Goal: Transaction & Acquisition: Purchase product/service

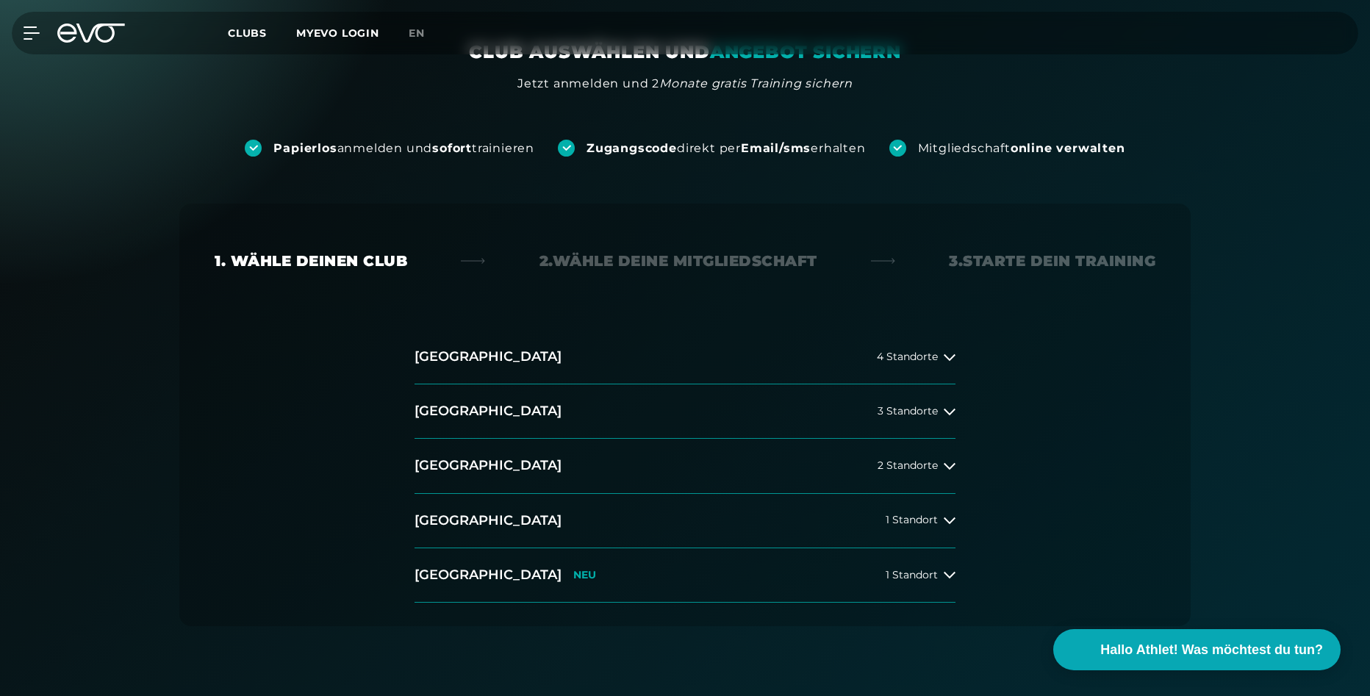
scroll to position [147, 0]
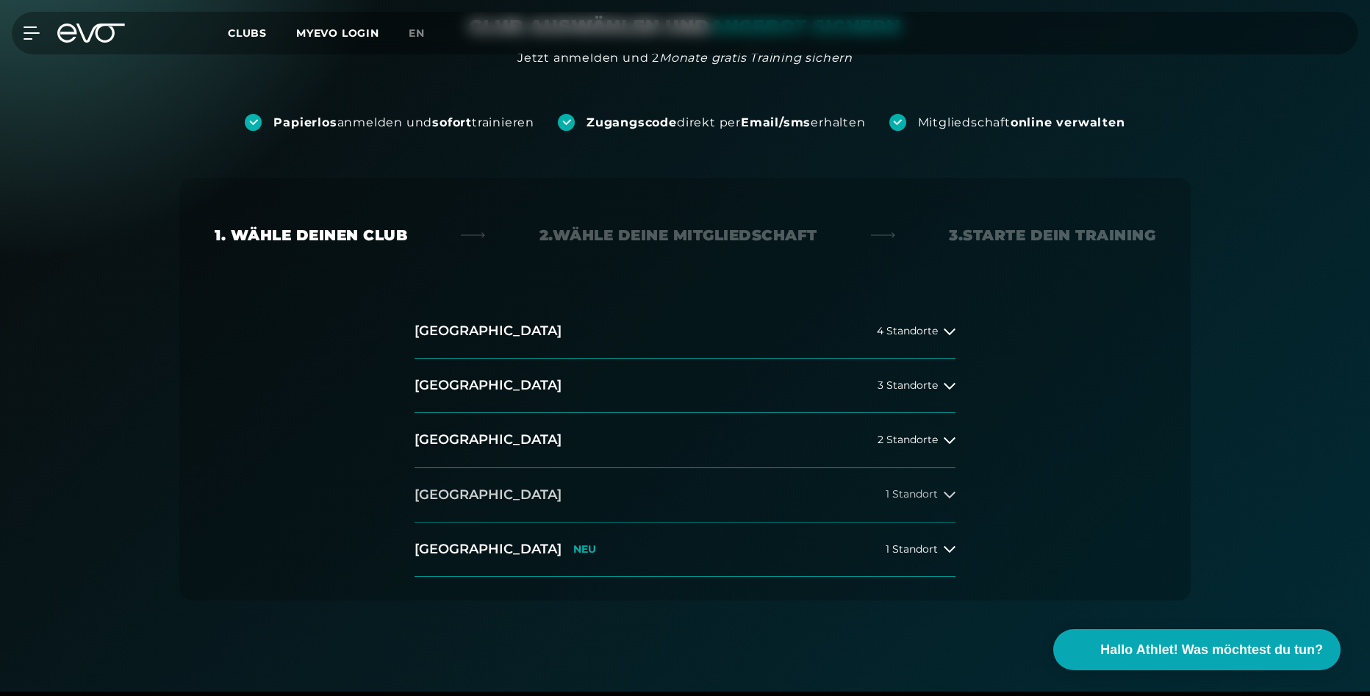
click at [946, 497] on icon at bounding box center [950, 495] width 12 height 12
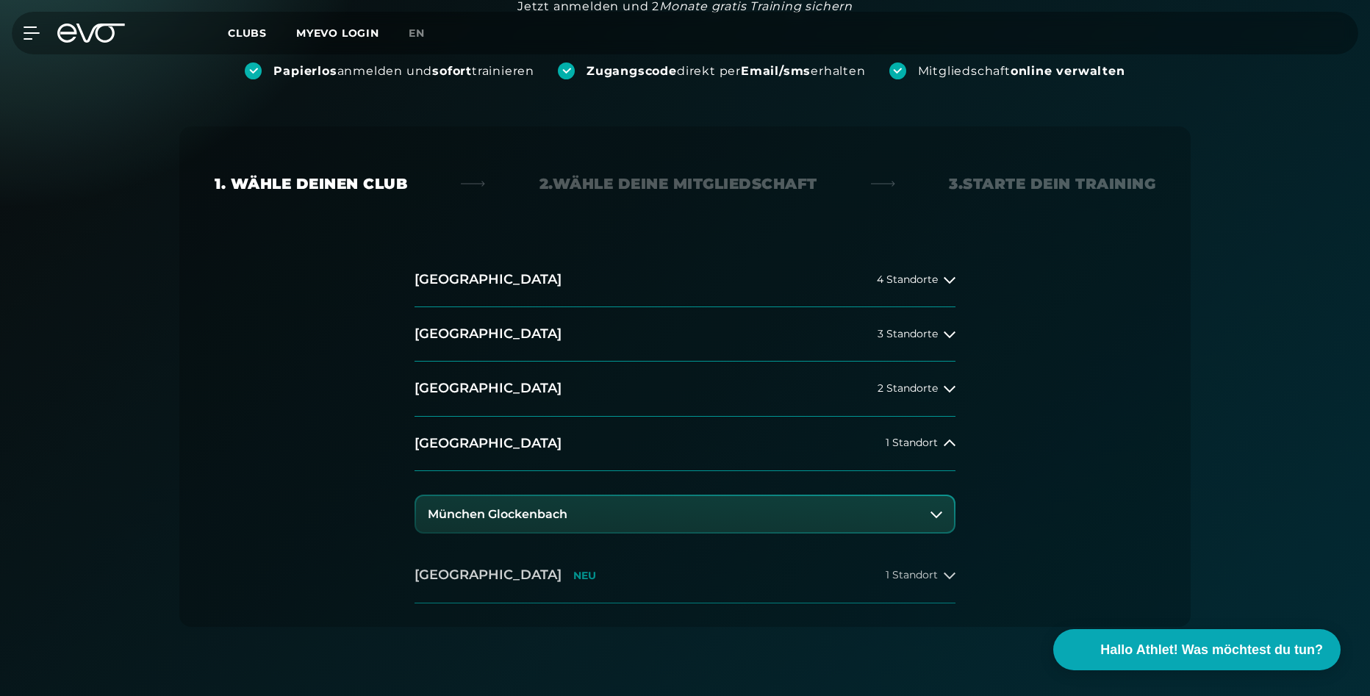
scroll to position [294, 0]
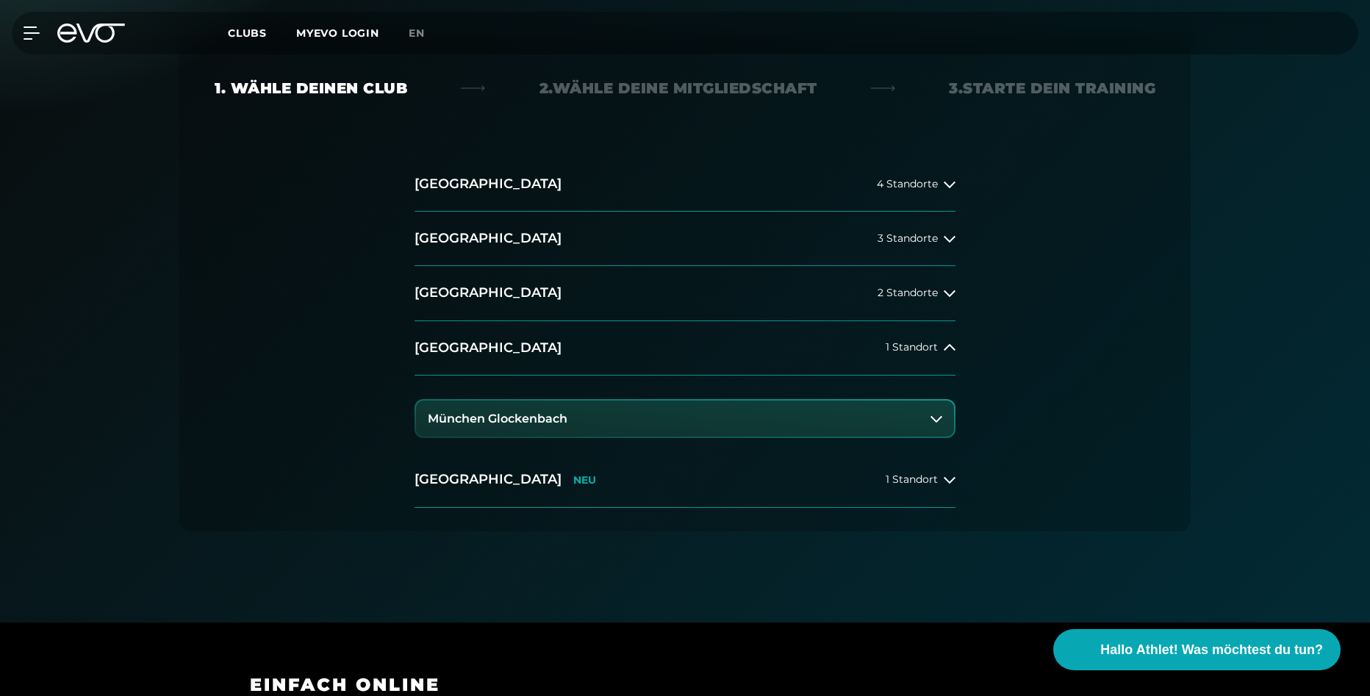
click at [526, 419] on h3 "München Glockenbach" at bounding box center [498, 418] width 140 height 13
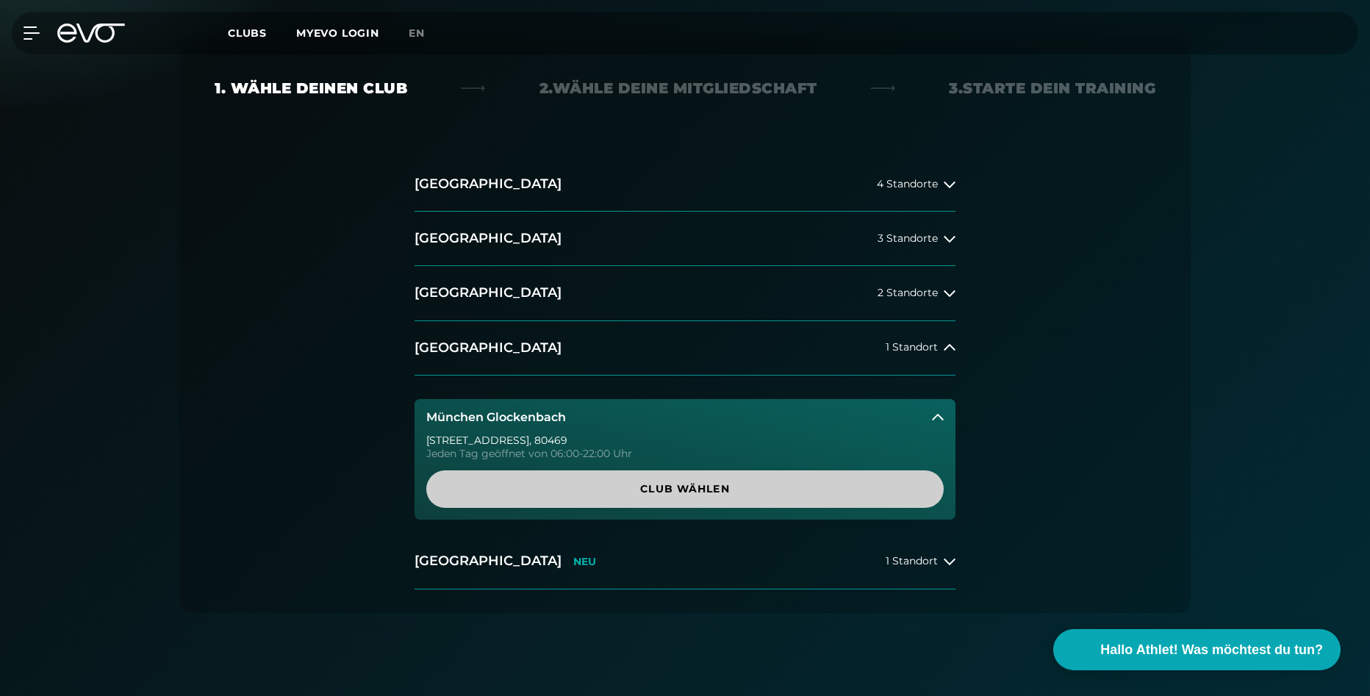
click at [690, 483] on span "Club wählen" at bounding box center [684, 488] width 447 height 15
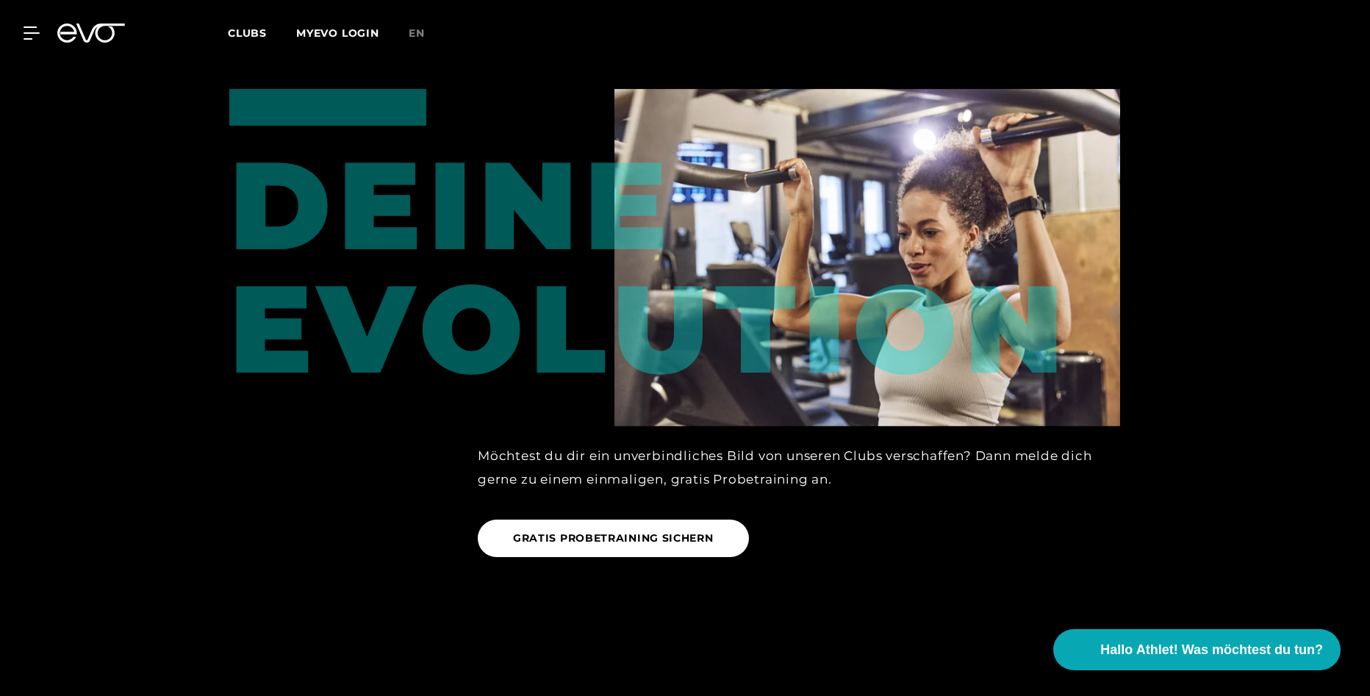
scroll to position [2015, 0]
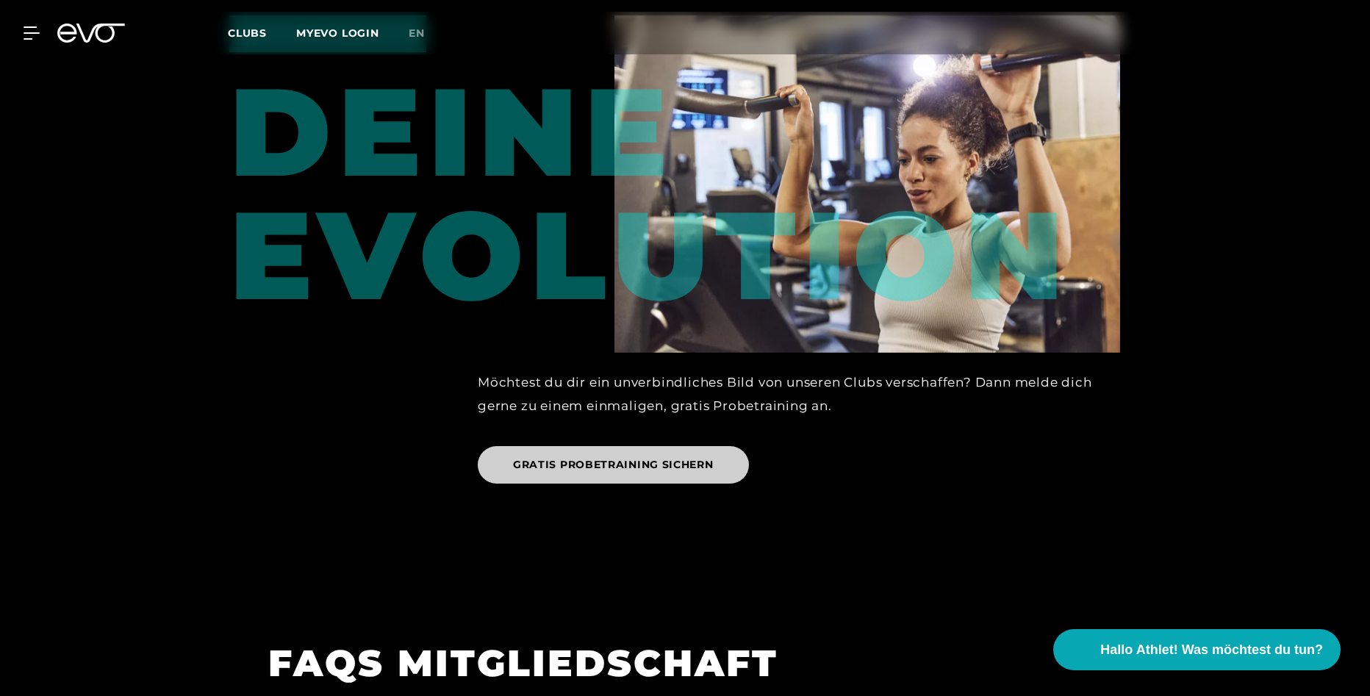
click at [557, 457] on span "GRATIS PROBETRAINING SICHERN" at bounding box center [613, 464] width 201 height 15
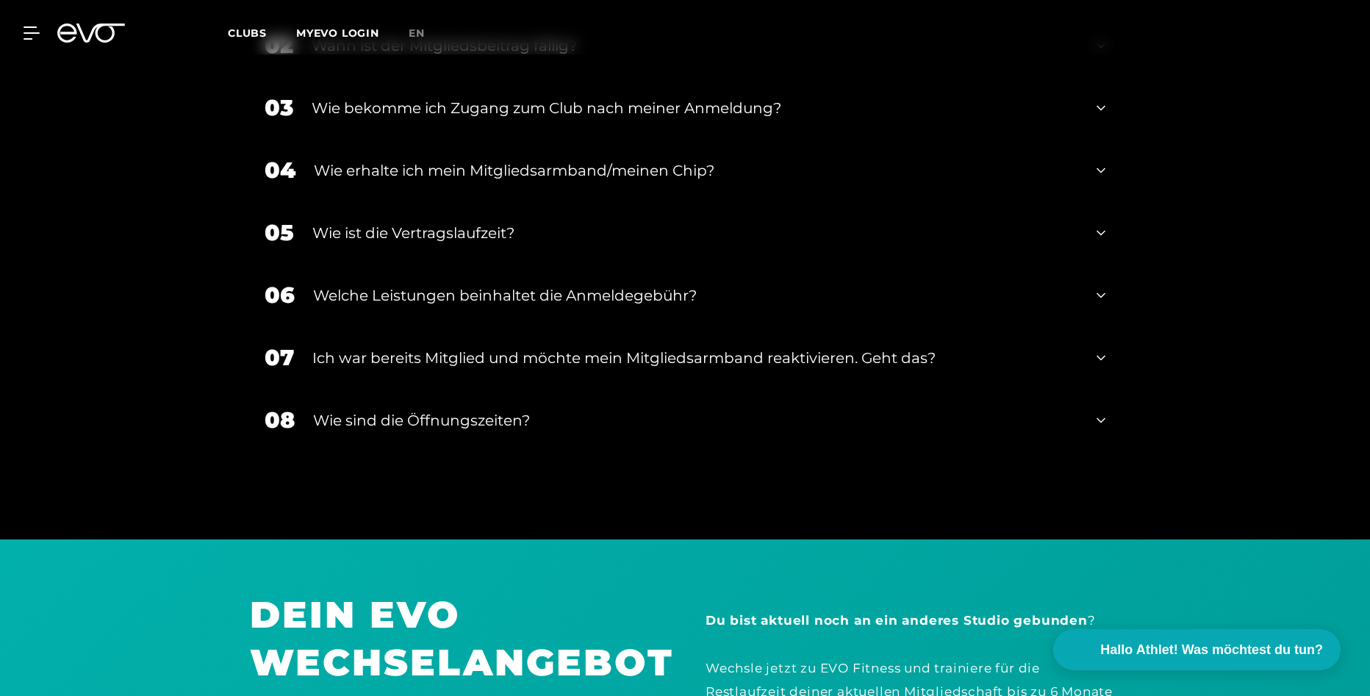
scroll to position [2823, 0]
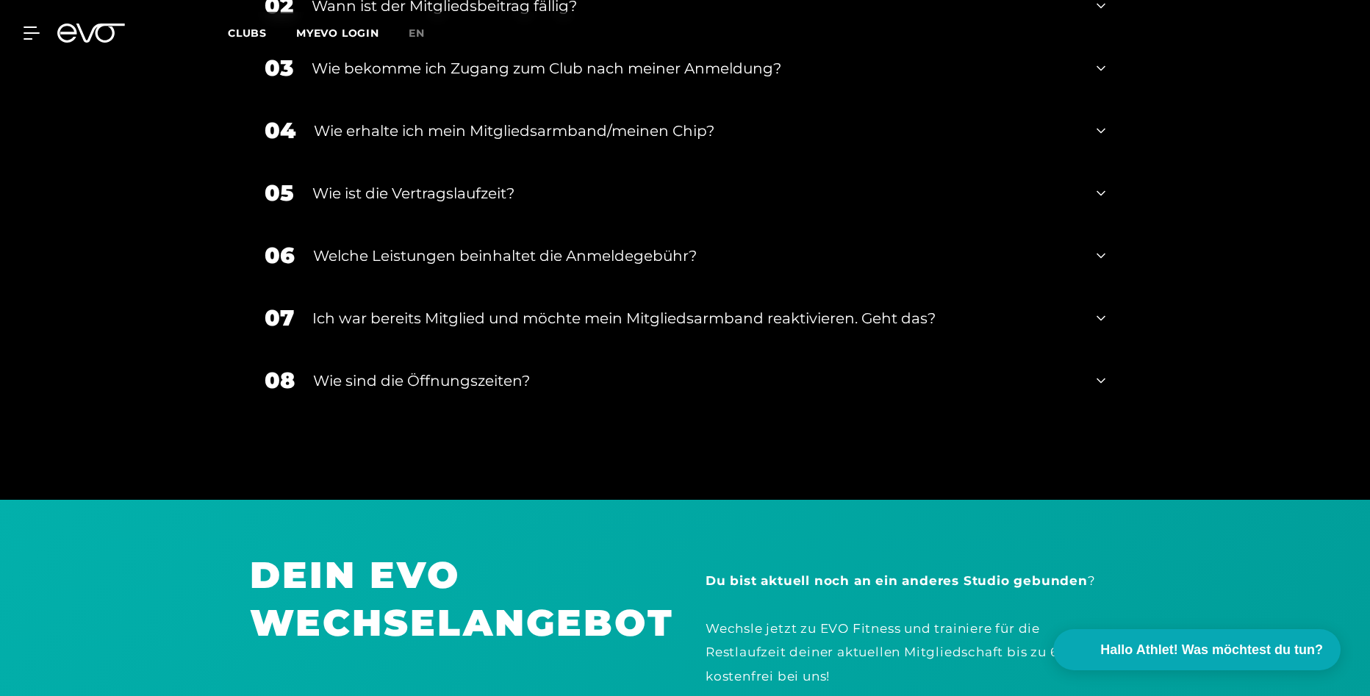
click at [467, 370] on div "Wie sind die Öffnungszeiten?" at bounding box center [695, 381] width 765 height 22
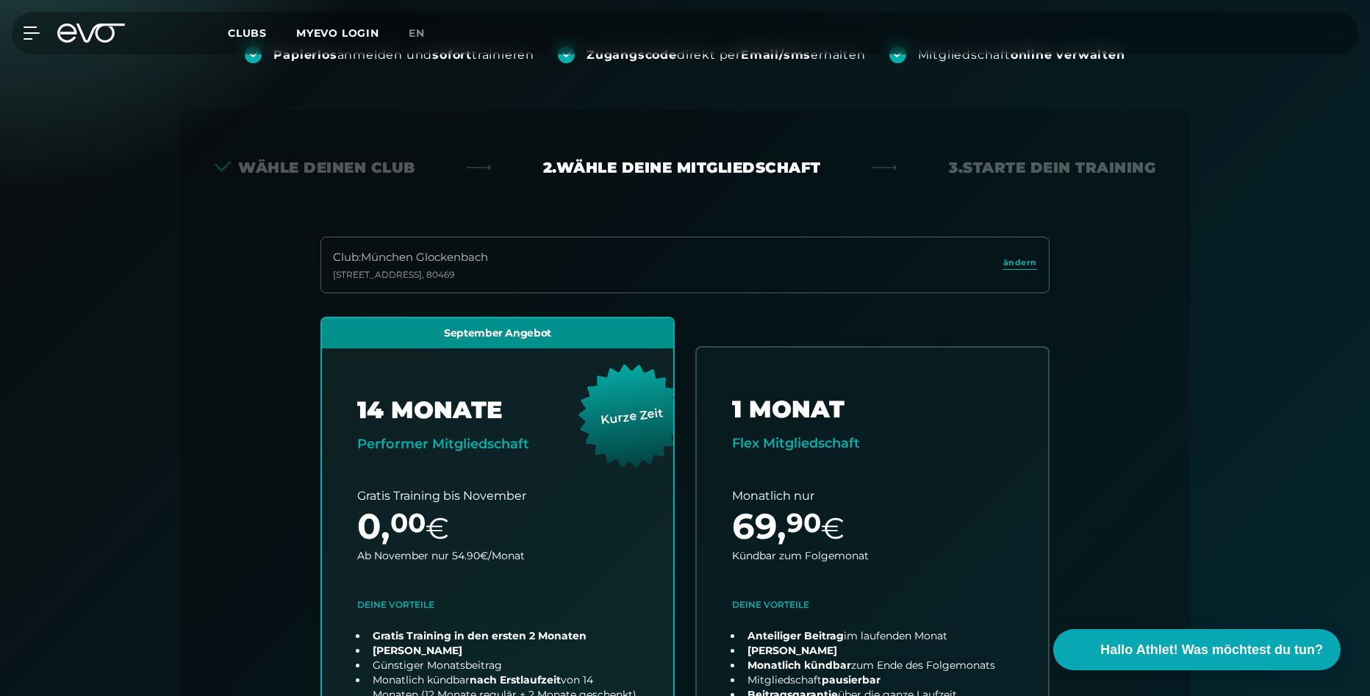
scroll to position [0, 0]
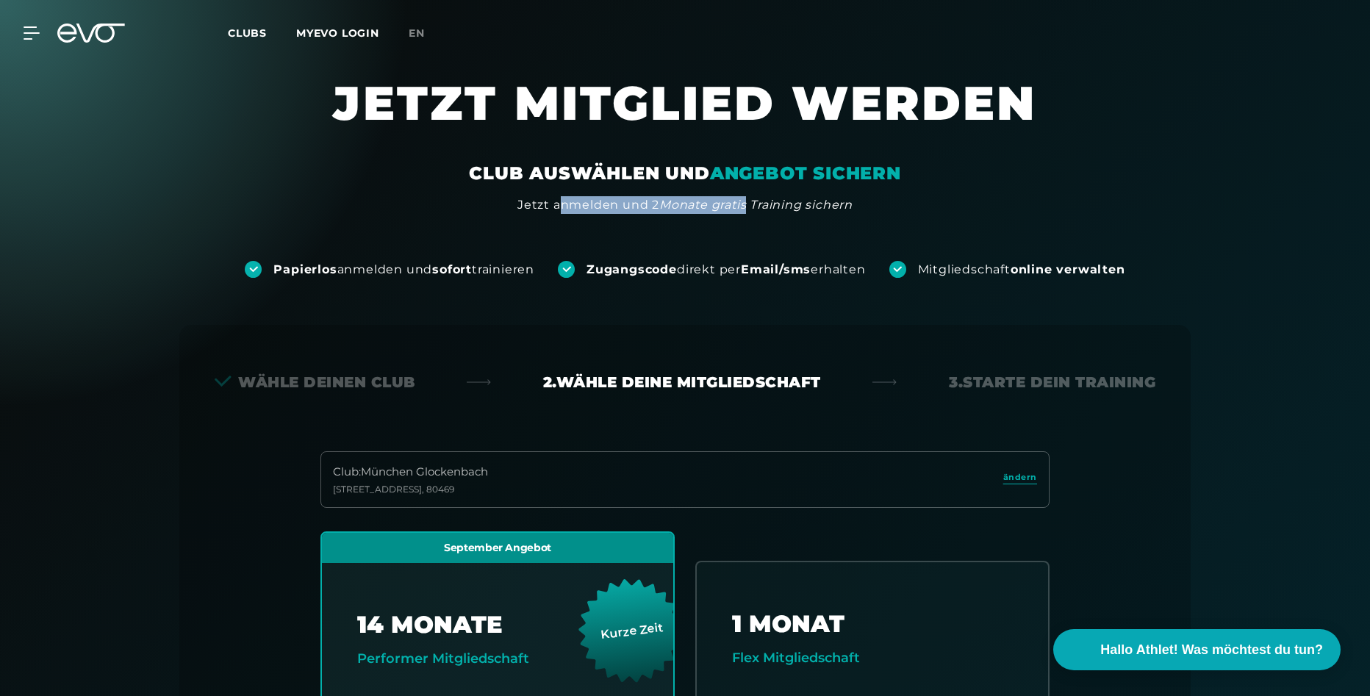
drag, startPoint x: 554, startPoint y: 201, endPoint x: 740, endPoint y: 206, distance: 186.0
click at [740, 206] on div "Jetzt anmelden und 2 Monate gratis Training sichern" at bounding box center [684, 205] width 335 height 18
click at [1030, 477] on span "ändern" at bounding box center [1020, 477] width 34 height 12
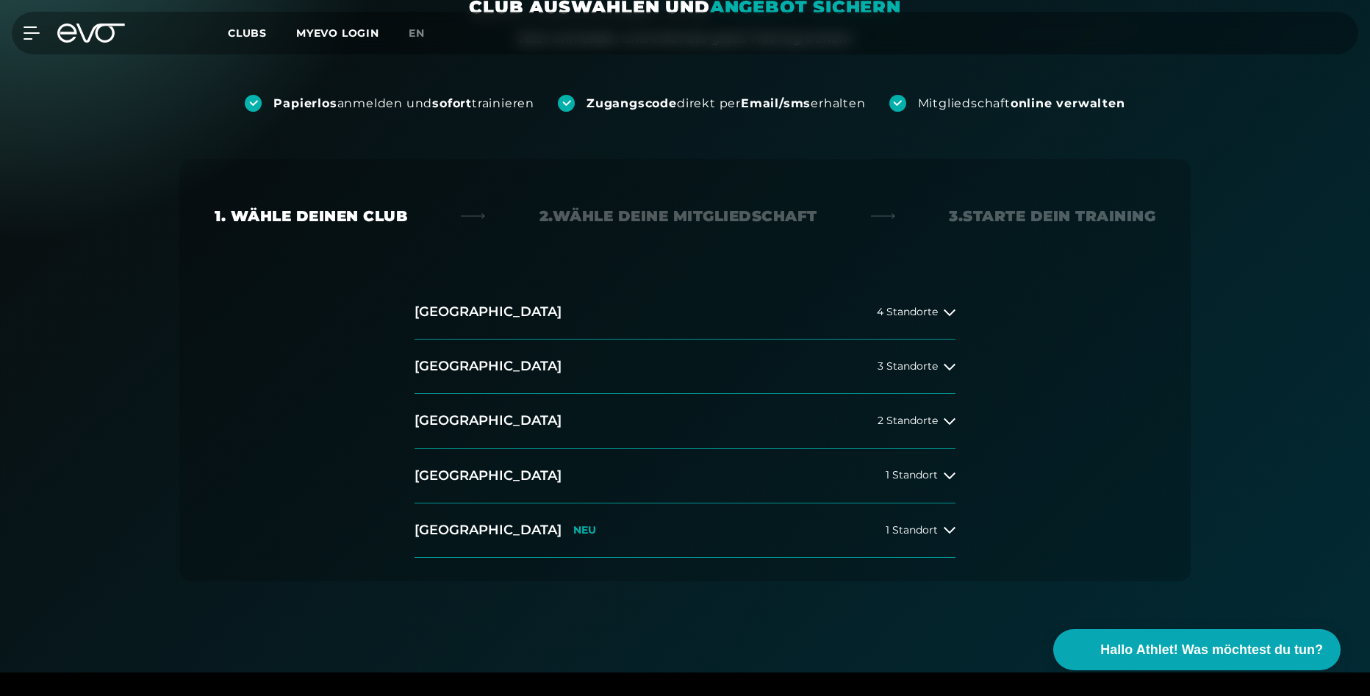
scroll to position [220, 0]
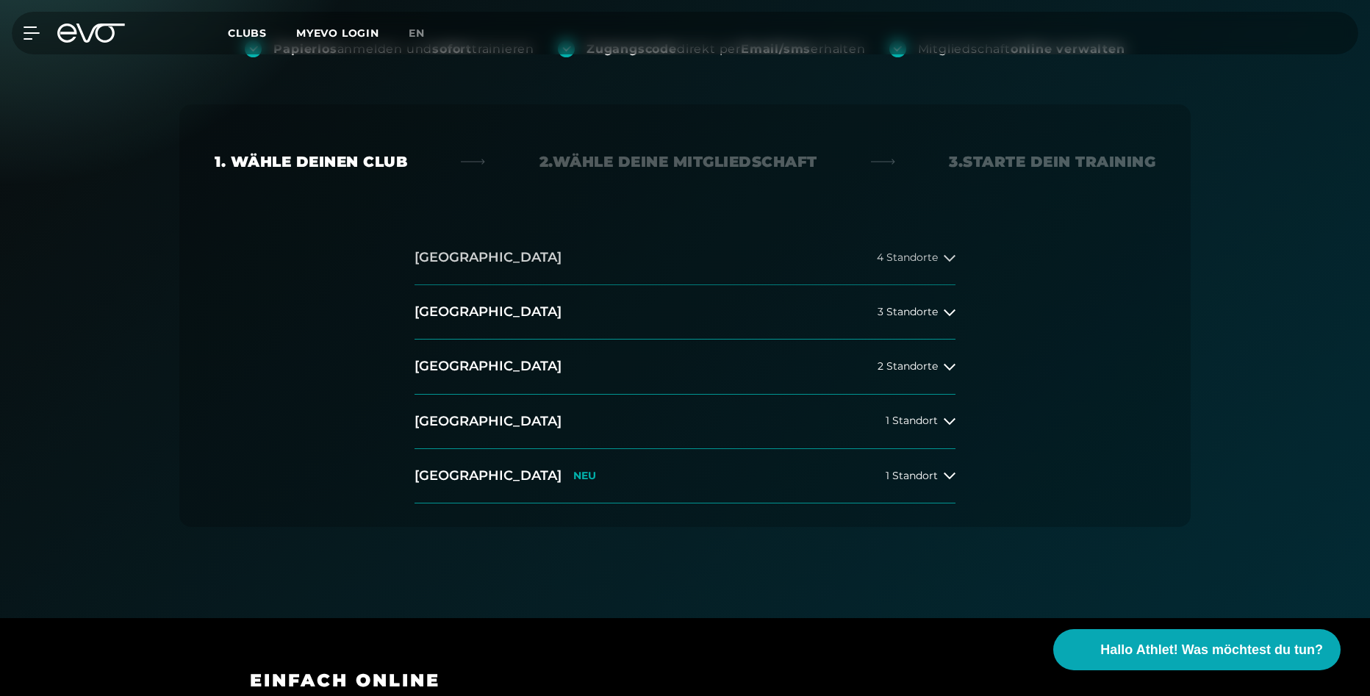
click at [946, 256] on icon at bounding box center [950, 258] width 12 height 12
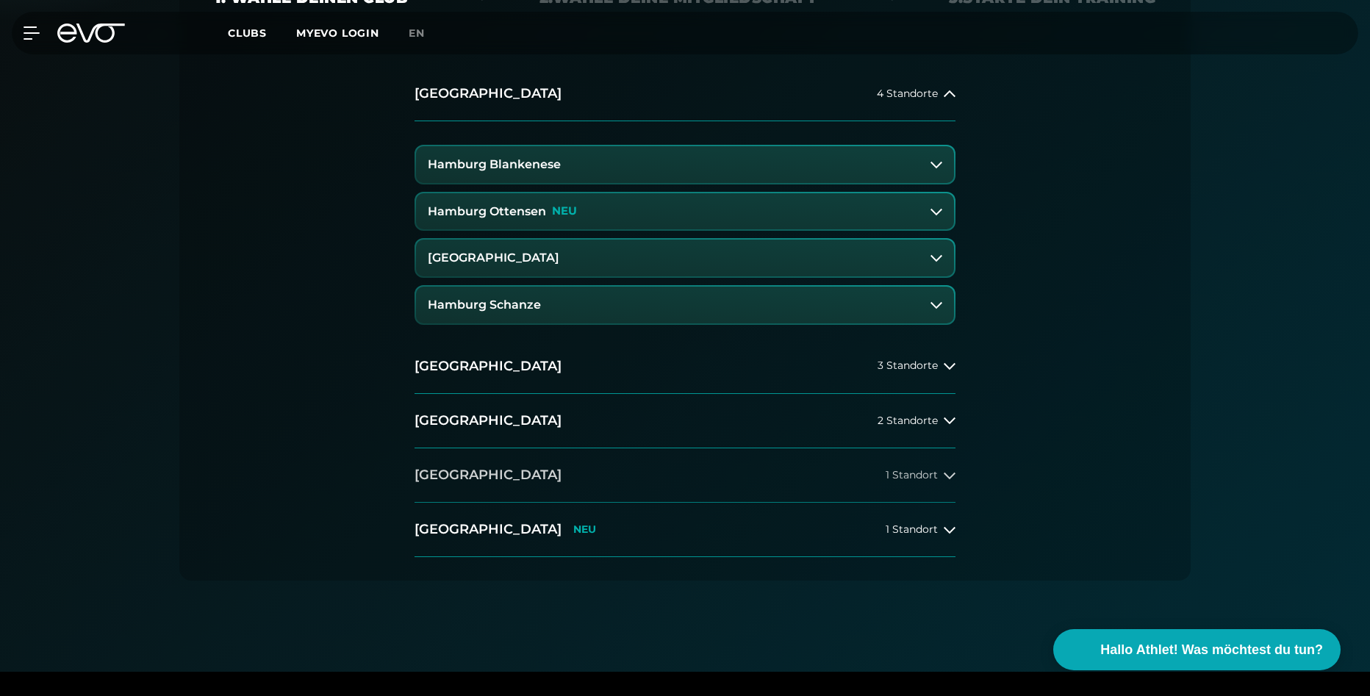
scroll to position [441, 0]
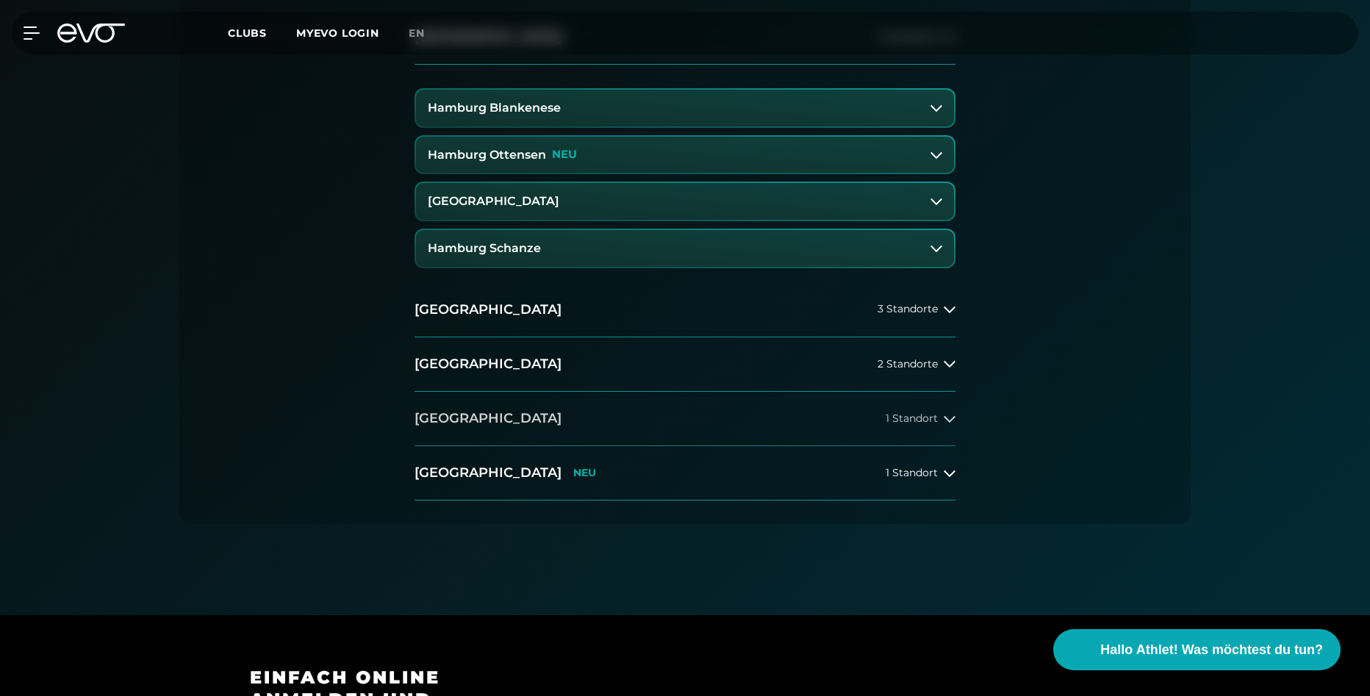
click at [511, 431] on button "[GEOGRAPHIC_DATA] 1 Standort" at bounding box center [684, 419] width 541 height 54
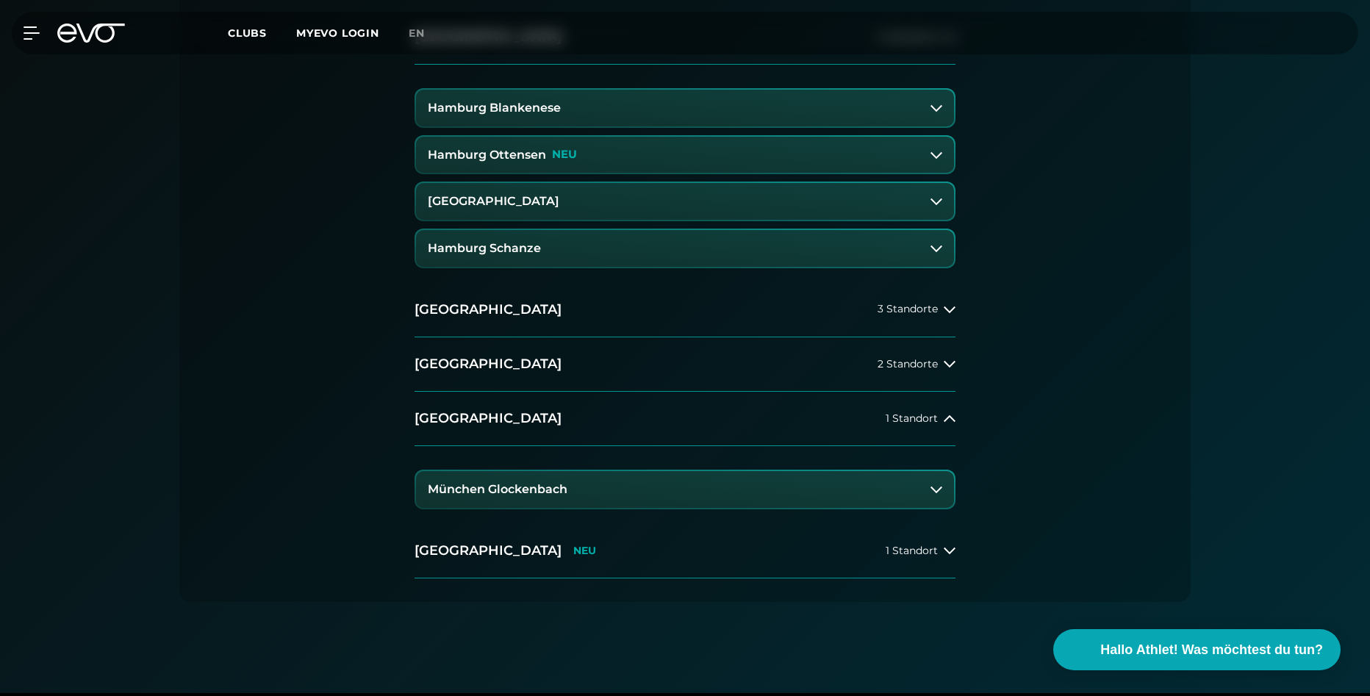
click at [636, 492] on button "München Glockenbach" at bounding box center [685, 489] width 538 height 37
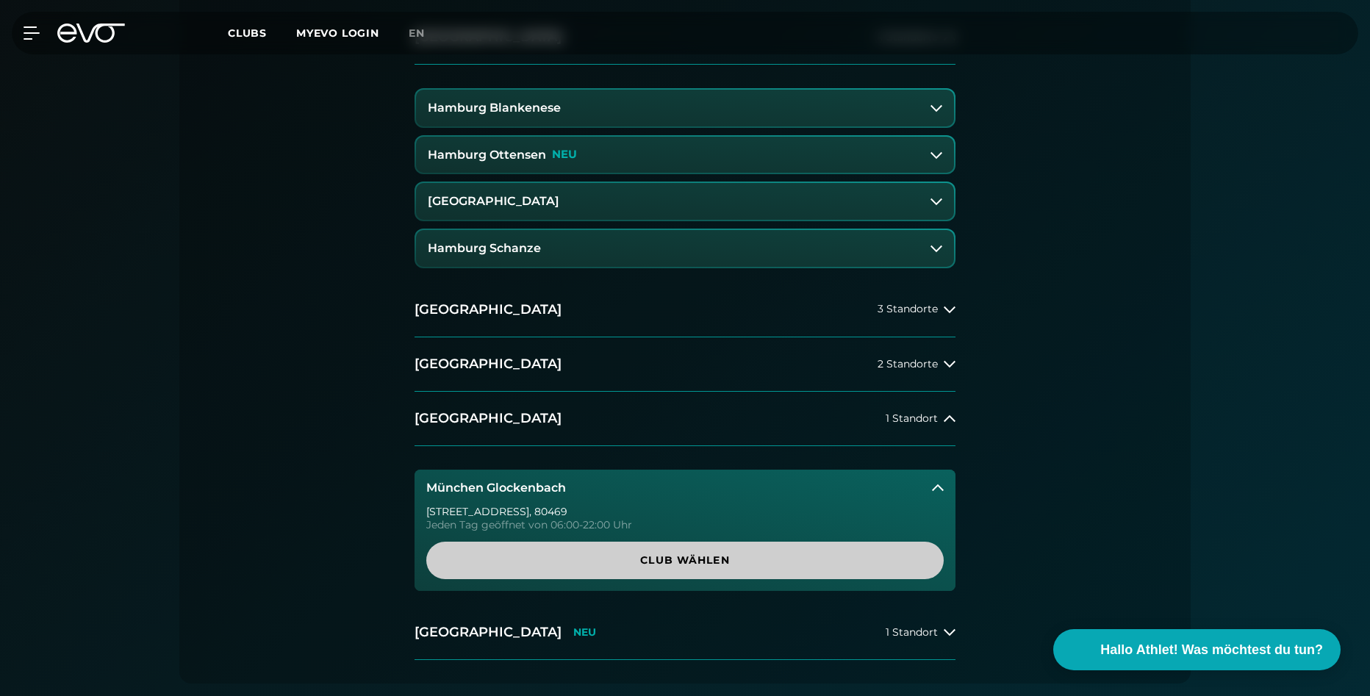
click at [691, 565] on span "Club wählen" at bounding box center [684, 560] width 447 height 15
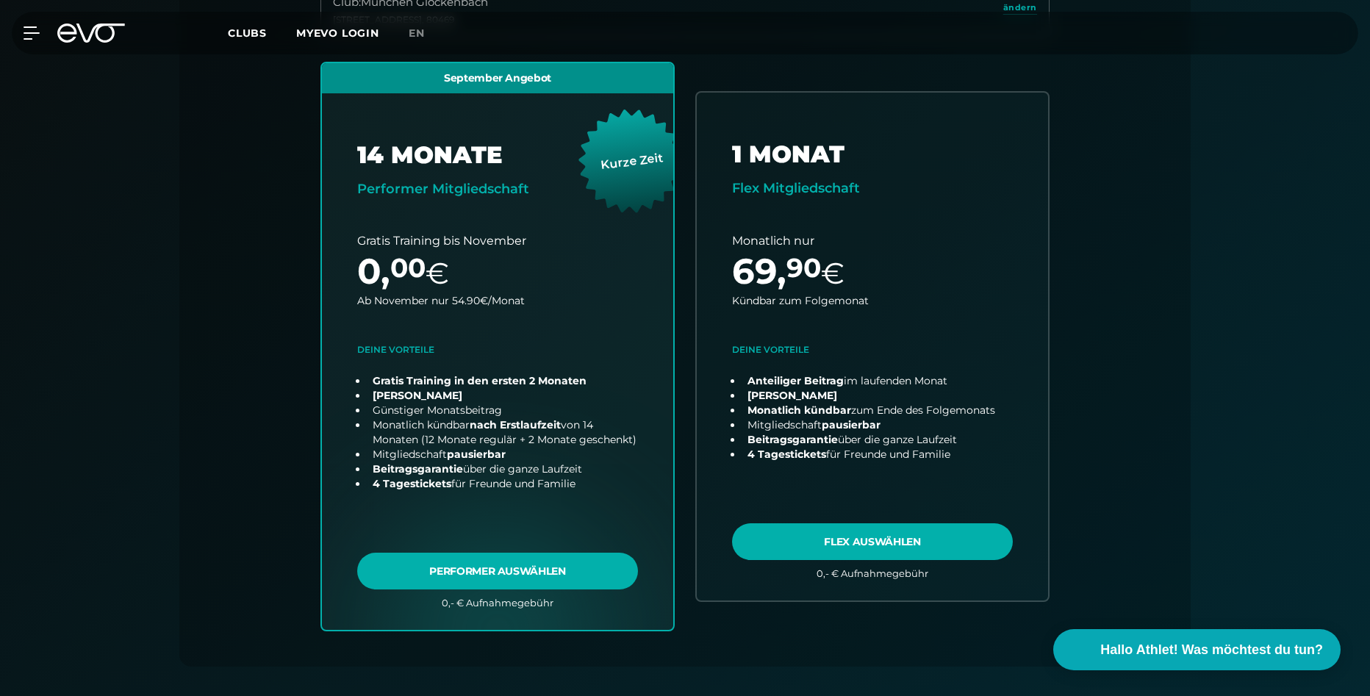
scroll to position [472, 0]
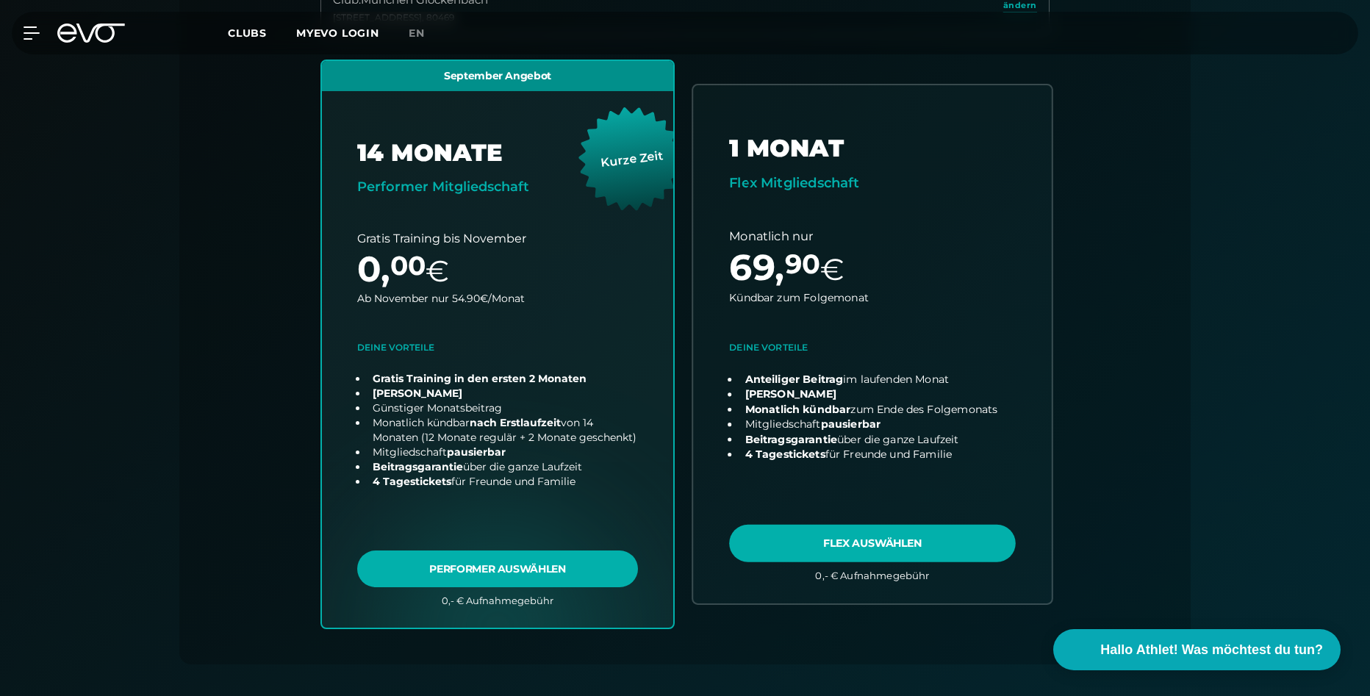
click at [861, 532] on link "choose plan" at bounding box center [872, 343] width 359 height 517
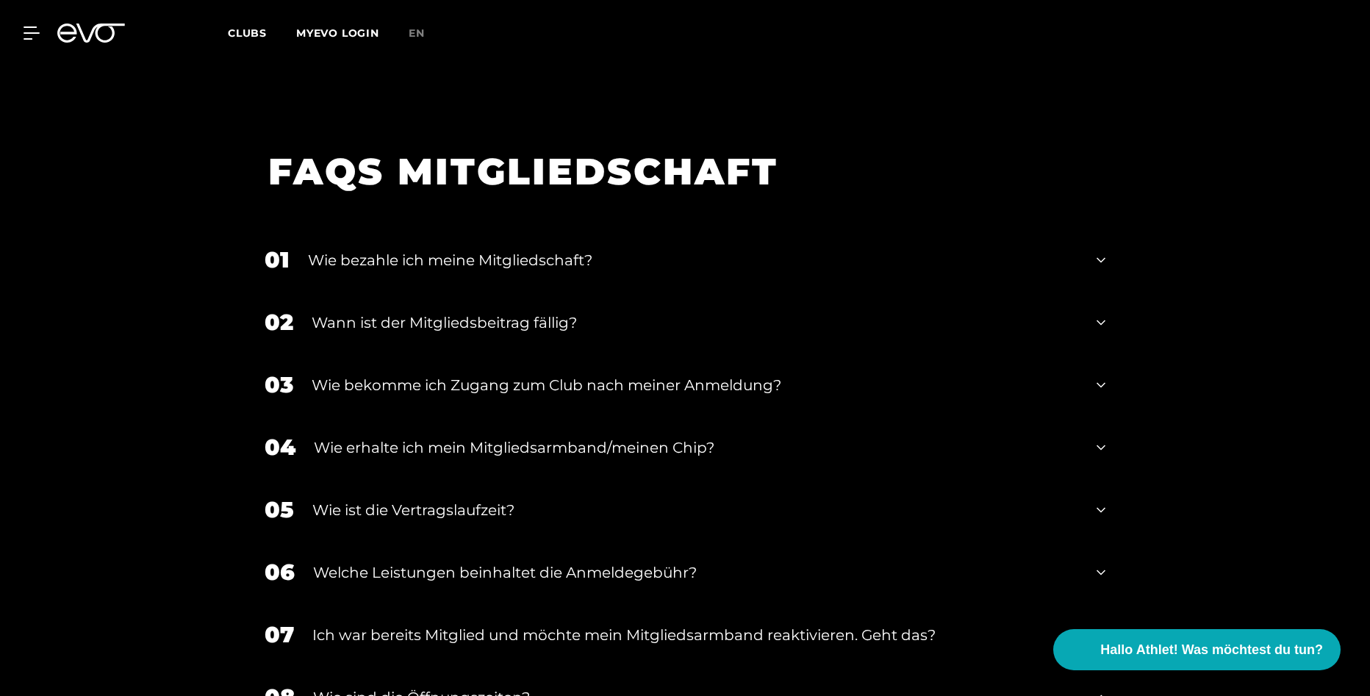
scroll to position [2603, 0]
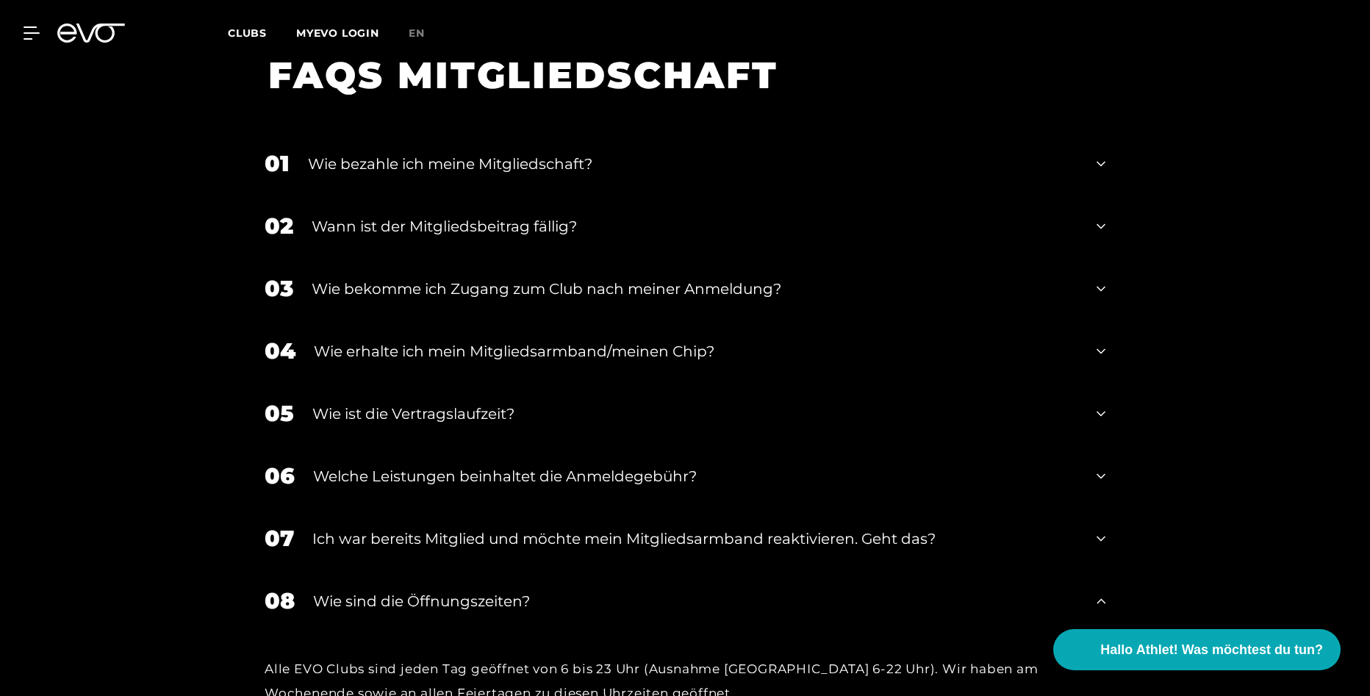
click at [820, 278] on div "Wie bekomme ich Zugang zum Club nach meiner Anmeldung?" at bounding box center [695, 289] width 766 height 22
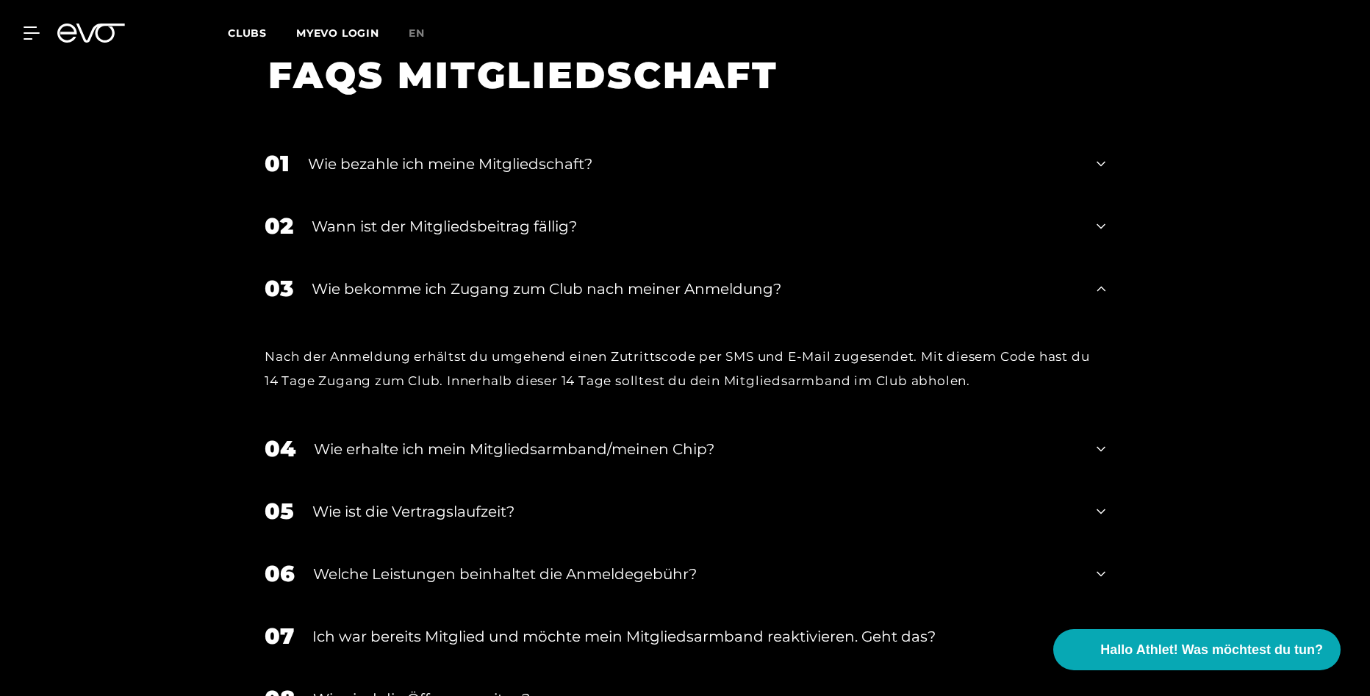
click at [425, 438] on div "Wie erhalte ich mein Mitgliedsarmband/meinen Chip?" at bounding box center [696, 449] width 764 height 22
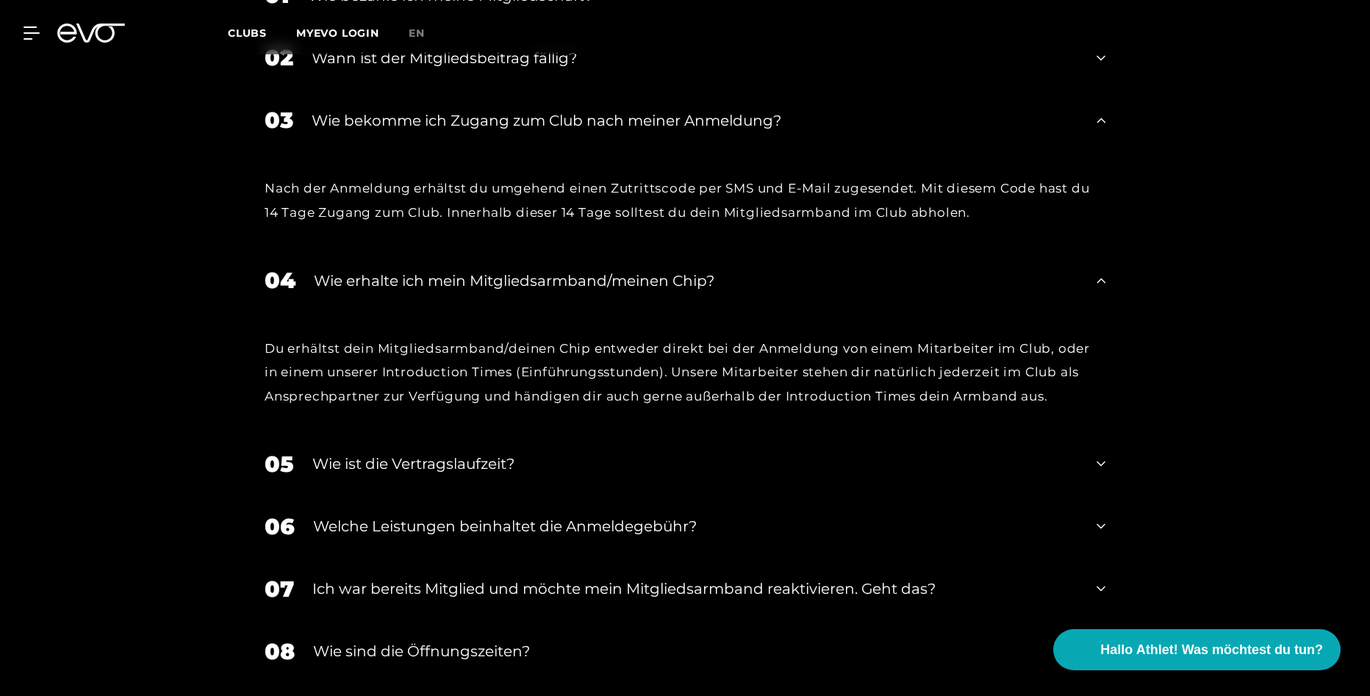
scroll to position [2823, 0]
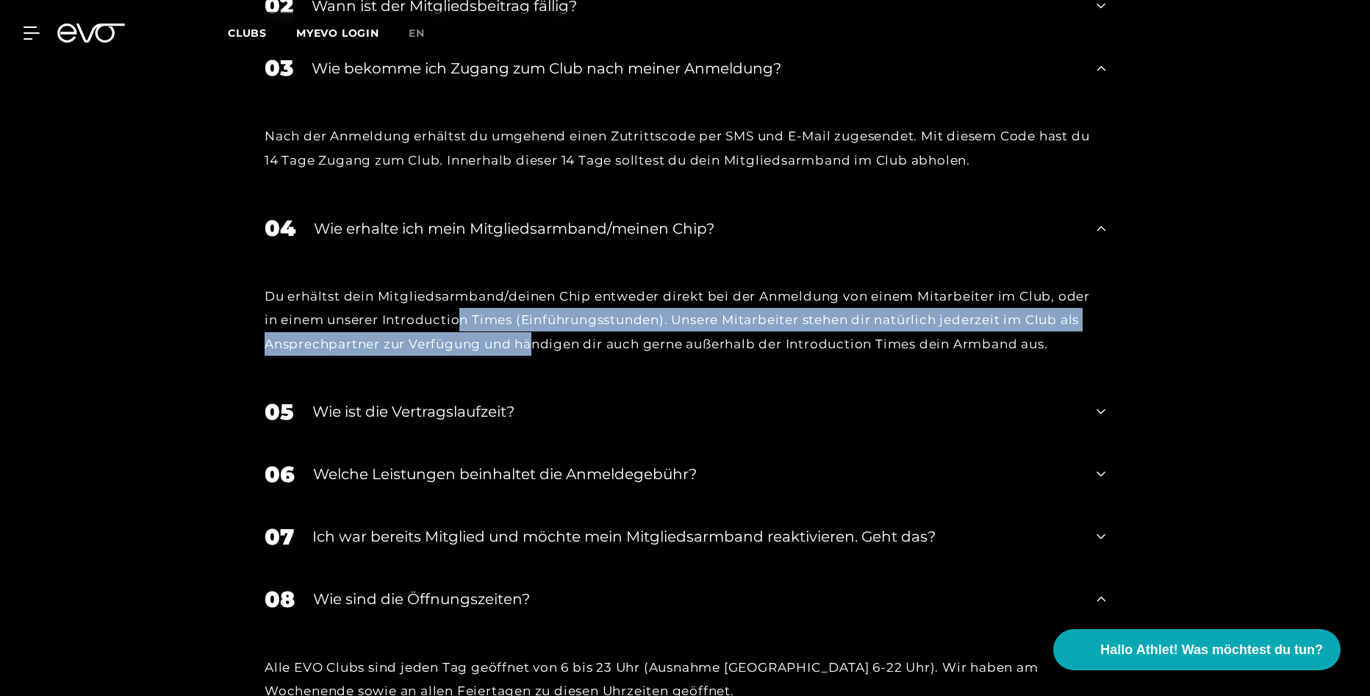
drag, startPoint x: 461, startPoint y: 302, endPoint x: 534, endPoint y: 319, distance: 74.7
click at [534, 319] on div "Du erhältst dein Mitgliedsarmband/deinen Chip entweder direkt bei der Anmeldung…" at bounding box center [685, 319] width 841 height 71
click at [486, 327] on div "Du erhältst dein Mitgliedsarmband/deinen Chip entweder direkt bei der Anmeldung…" at bounding box center [685, 319] width 841 height 71
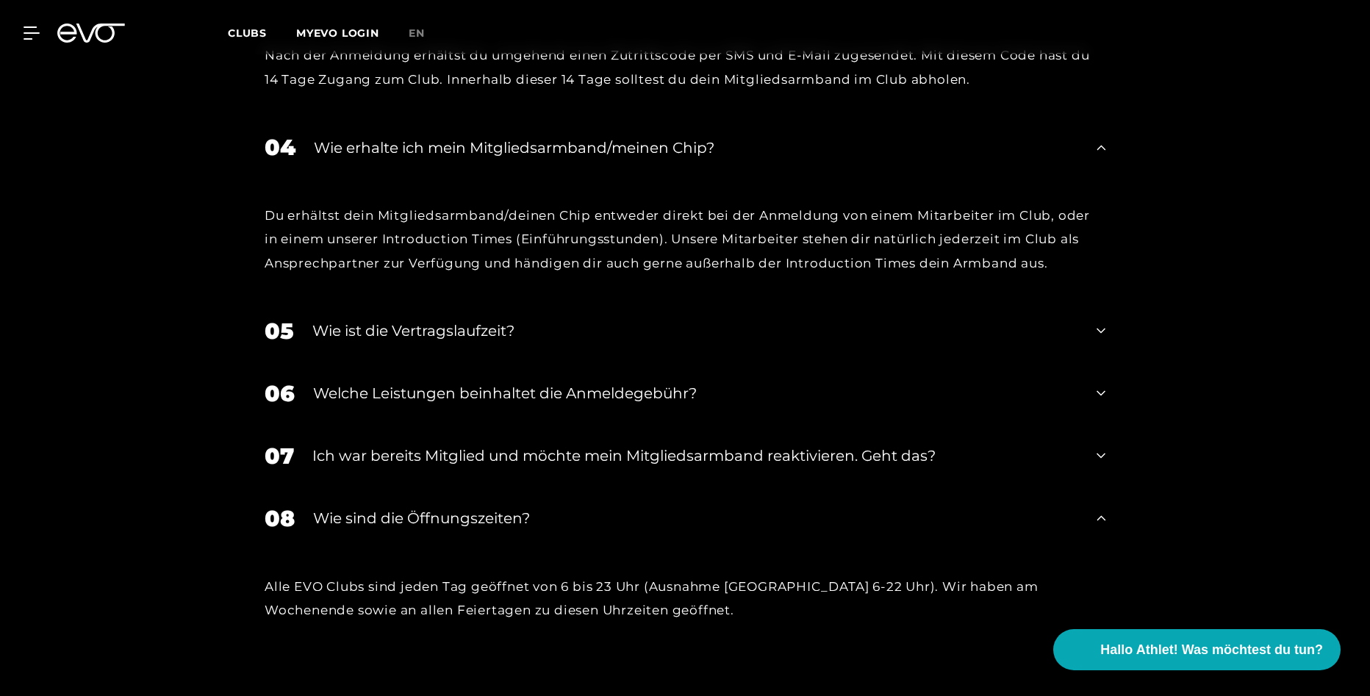
scroll to position [2970, 0]
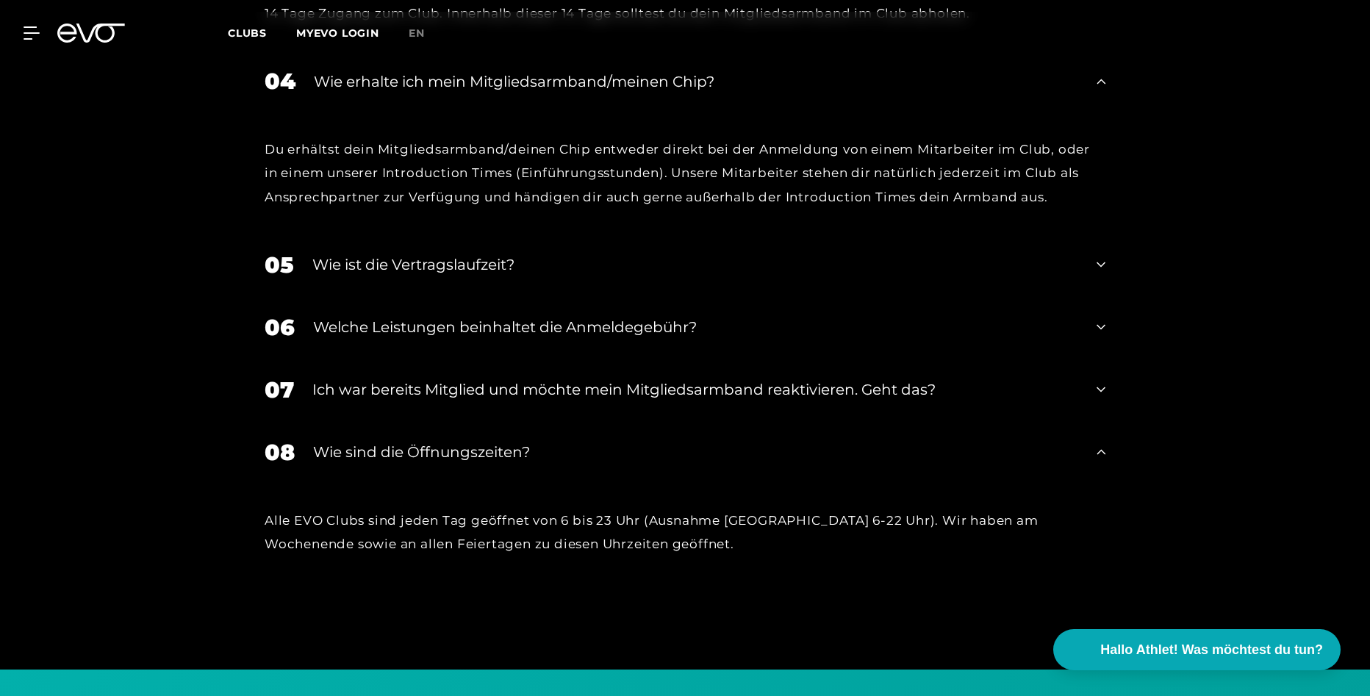
click at [444, 254] on div "Wie ist die Vertragslaufzeit?" at bounding box center [695, 265] width 766 height 22
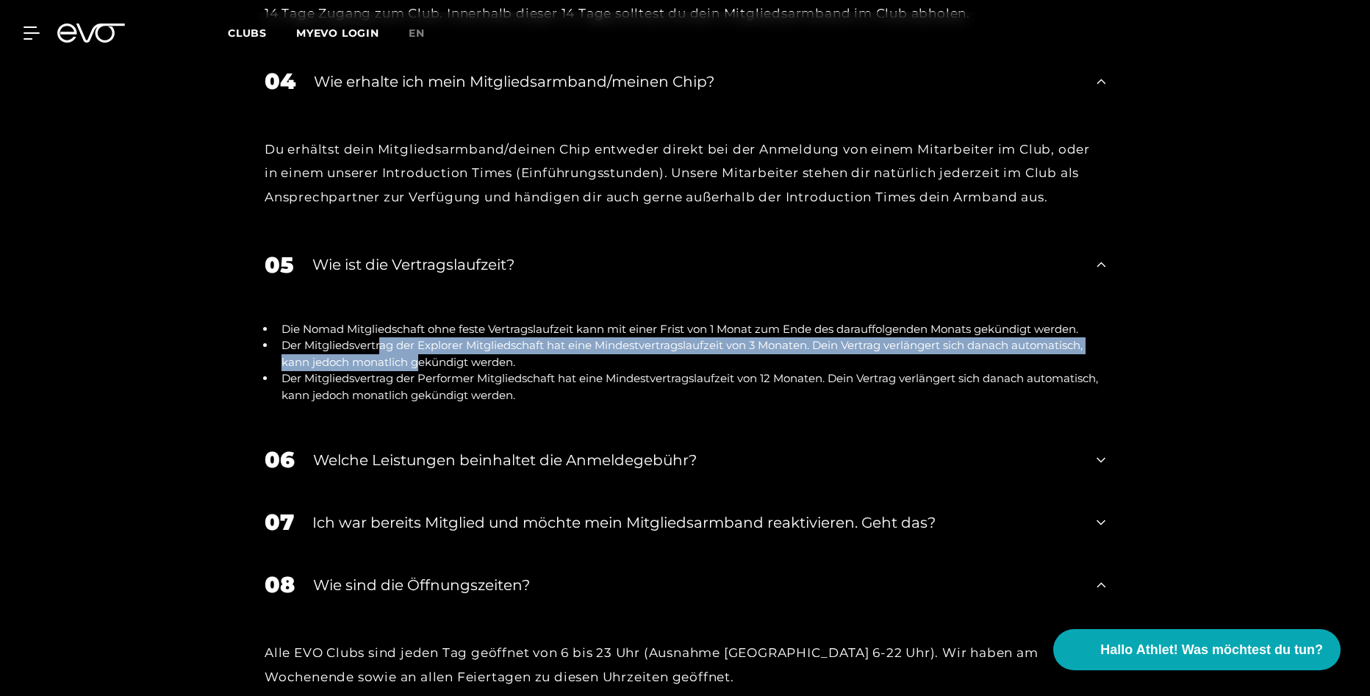
drag, startPoint x: 383, startPoint y: 320, endPoint x: 417, endPoint y: 348, distance: 44.0
click at [417, 348] on li "Der Mitgliedsvertrag der Explorer Mitgliedschaft hat eine Mindestvertragslaufze…" at bounding box center [691, 353] width 830 height 33
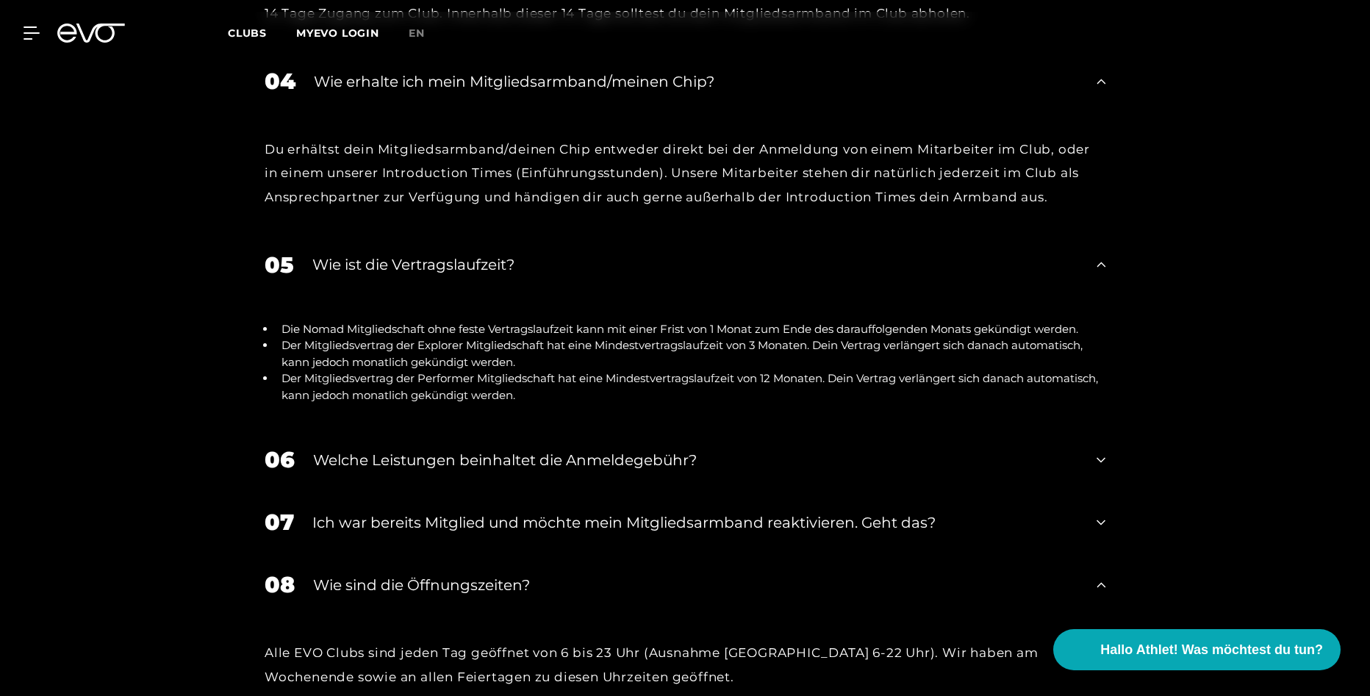
click at [343, 381] on li "Der Mitgliedsvertrag der Performer Mitgliedschaft hat eine Mindestvertragslaufz…" at bounding box center [691, 386] width 830 height 33
click at [374, 451] on div "06 Welche Leistungen beinhaltet die Anmeldegebühr?" at bounding box center [685, 459] width 870 height 62
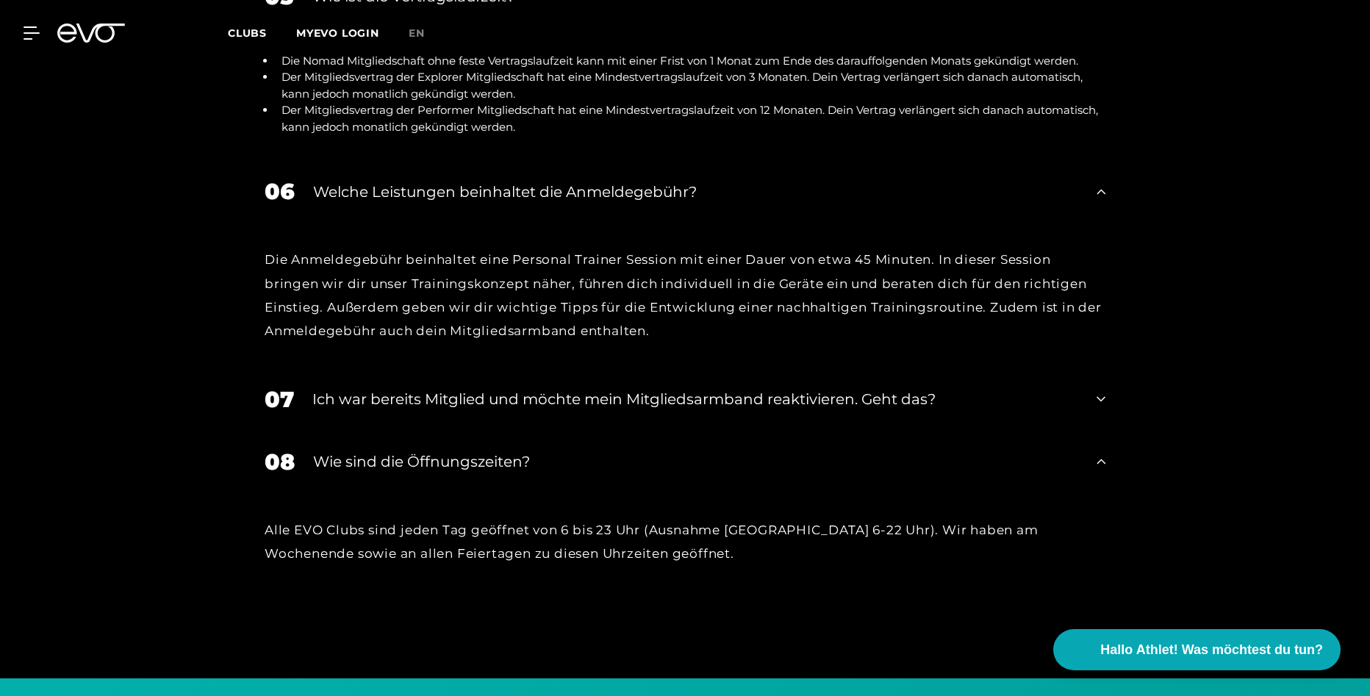
scroll to position [3264, 0]
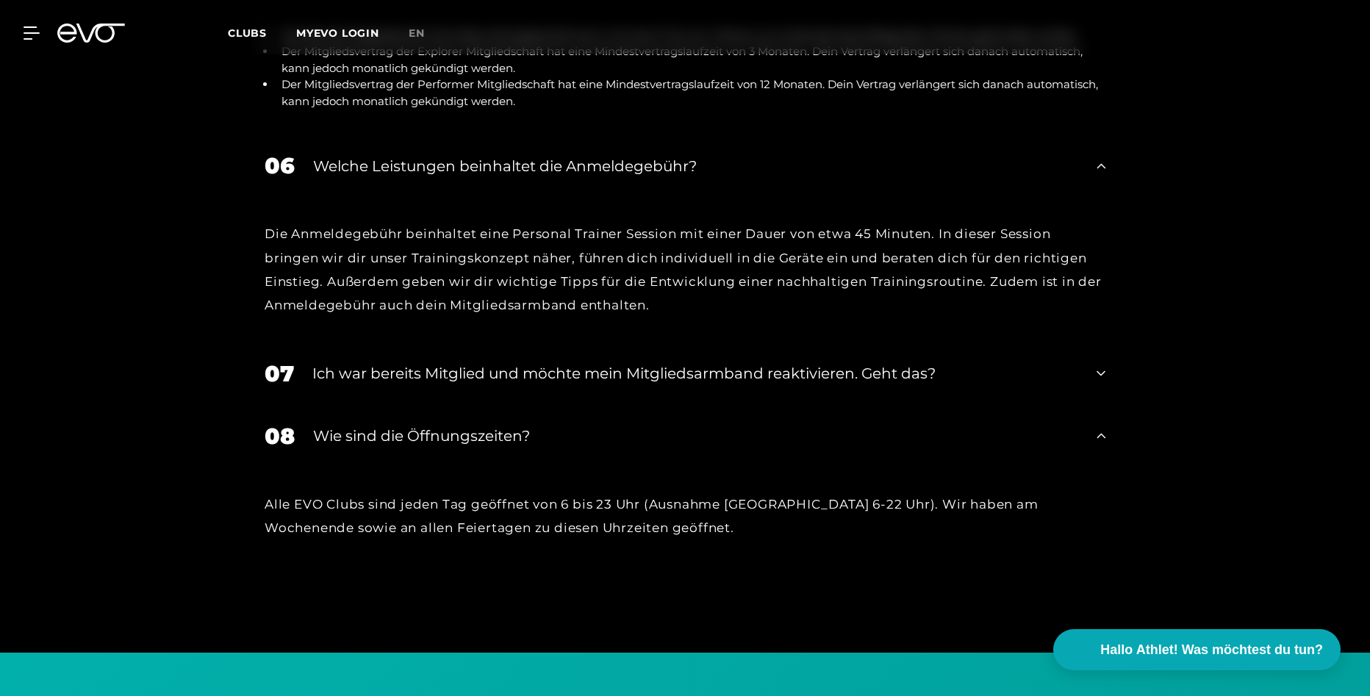
click at [479, 362] on div "Ich war bereits Mitglied und möchte mein Mitgliedsarmband reaktivieren. Geht da…" at bounding box center [695, 373] width 766 height 22
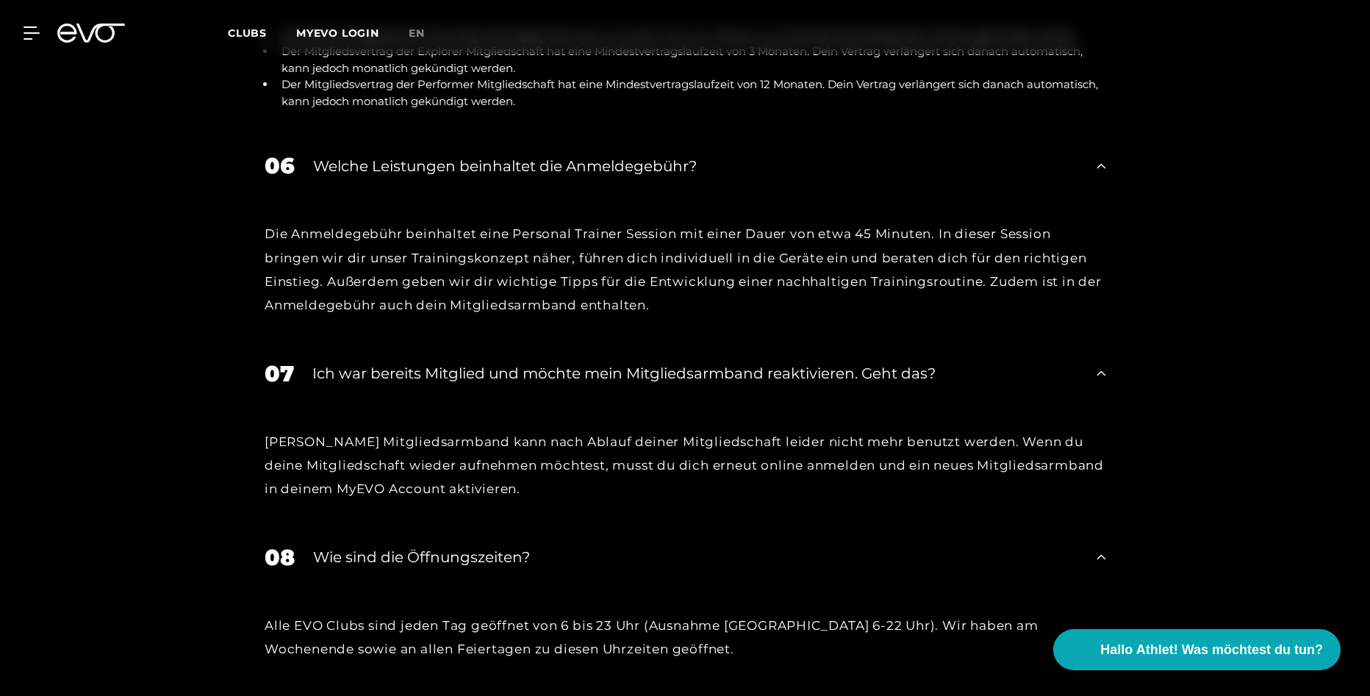
scroll to position [3338, 0]
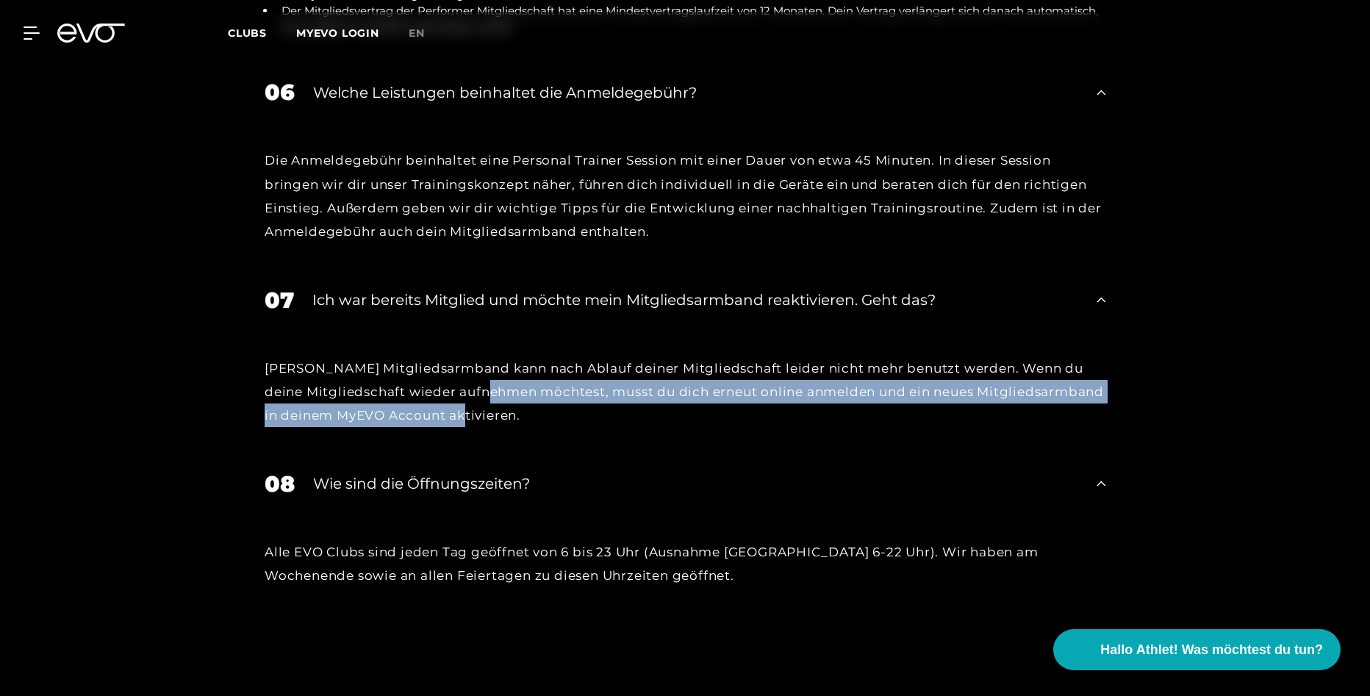
drag, startPoint x: 531, startPoint y: 363, endPoint x: 513, endPoint y: 388, distance: 30.6
click at [513, 388] on div "[PERSON_NAME] Mitgliedsarmband kann nach Ablauf deiner Mitgliedschaft leider ni…" at bounding box center [685, 391] width 841 height 71
click at [461, 390] on div "[PERSON_NAME] Mitgliedsarmband kann nach Ablauf deiner Mitgliedschaft leider ni…" at bounding box center [685, 391] width 841 height 71
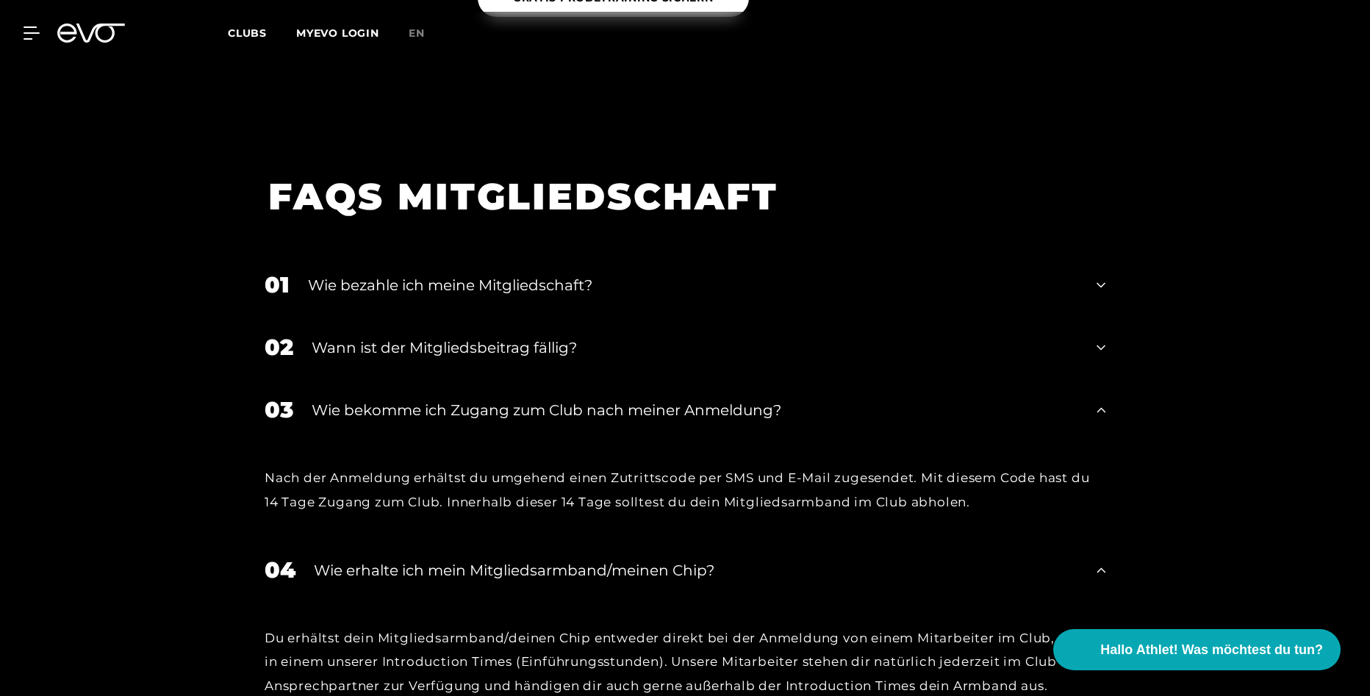
scroll to position [2456, 0]
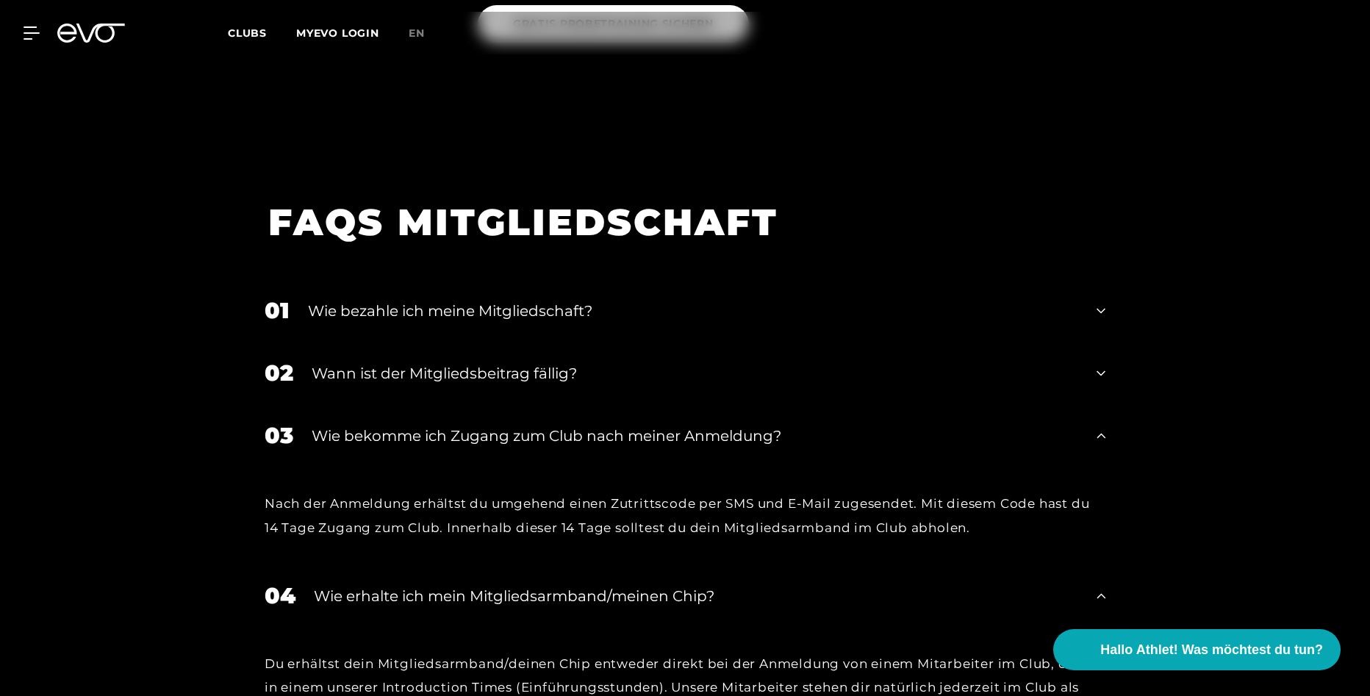
click at [492, 300] on div "Wie bezahle ich meine Mitgliedschaft?" at bounding box center [693, 311] width 770 height 22
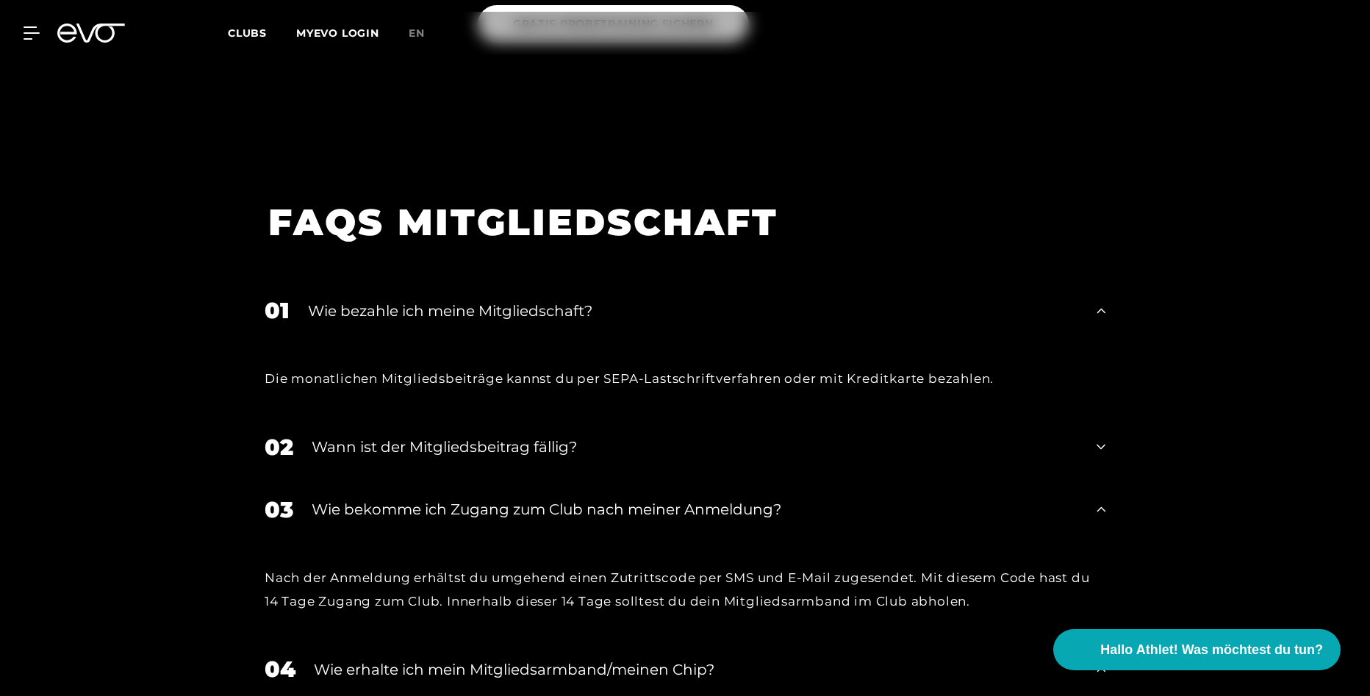
click at [492, 300] on div "Wie bezahle ich meine Mitgliedschaft?" at bounding box center [693, 311] width 770 height 22
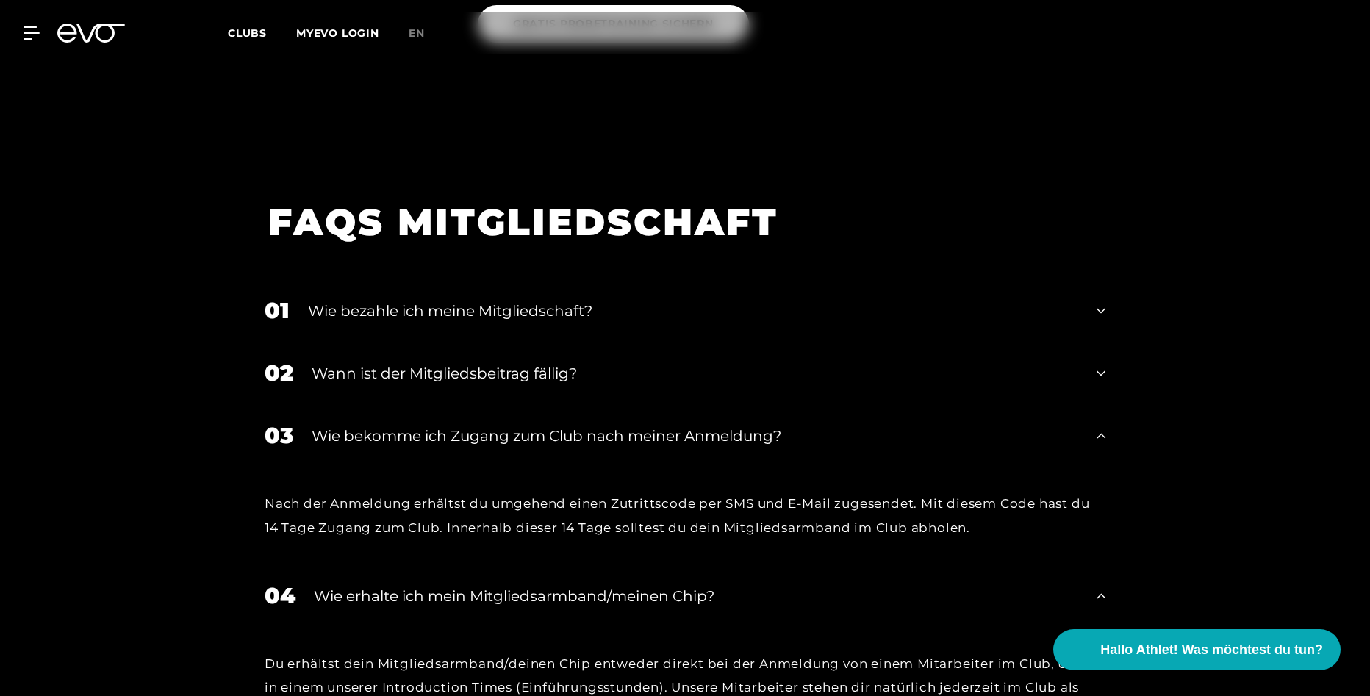
click at [475, 362] on div "Wann ist der Mitgliedsbeitrag fällig?" at bounding box center [695, 373] width 766 height 22
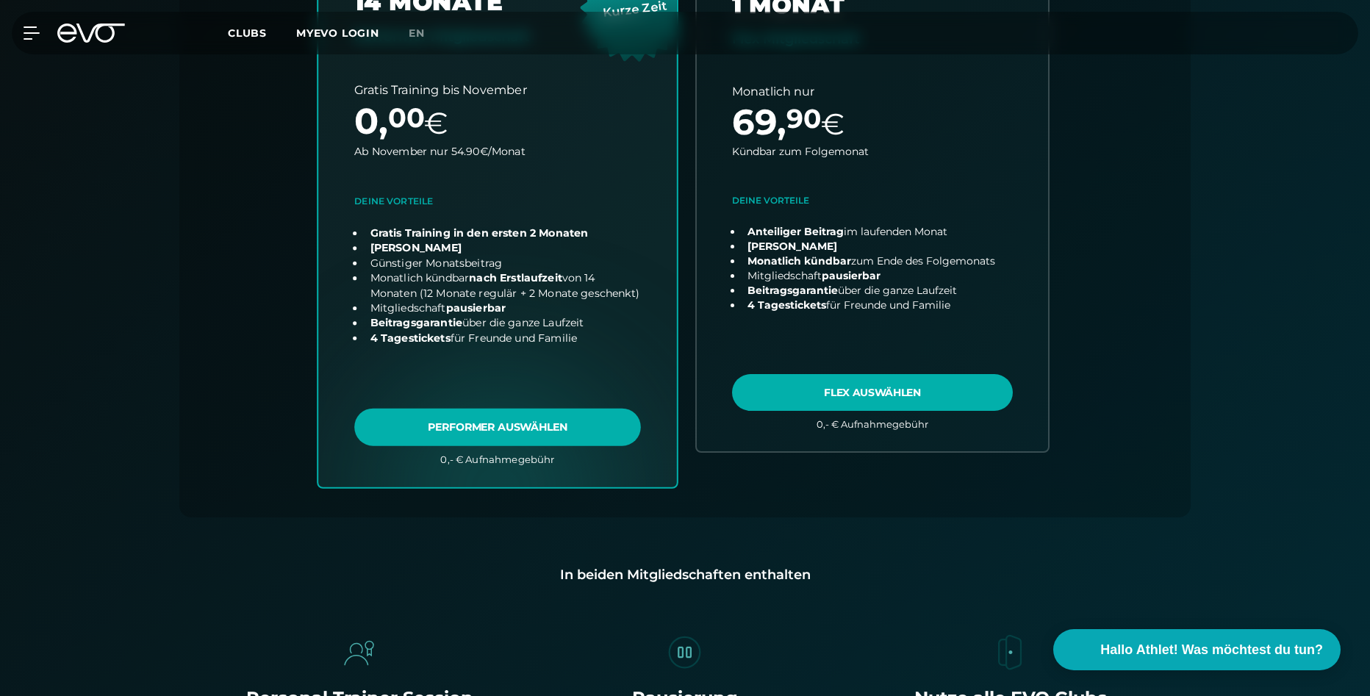
scroll to position [0, 0]
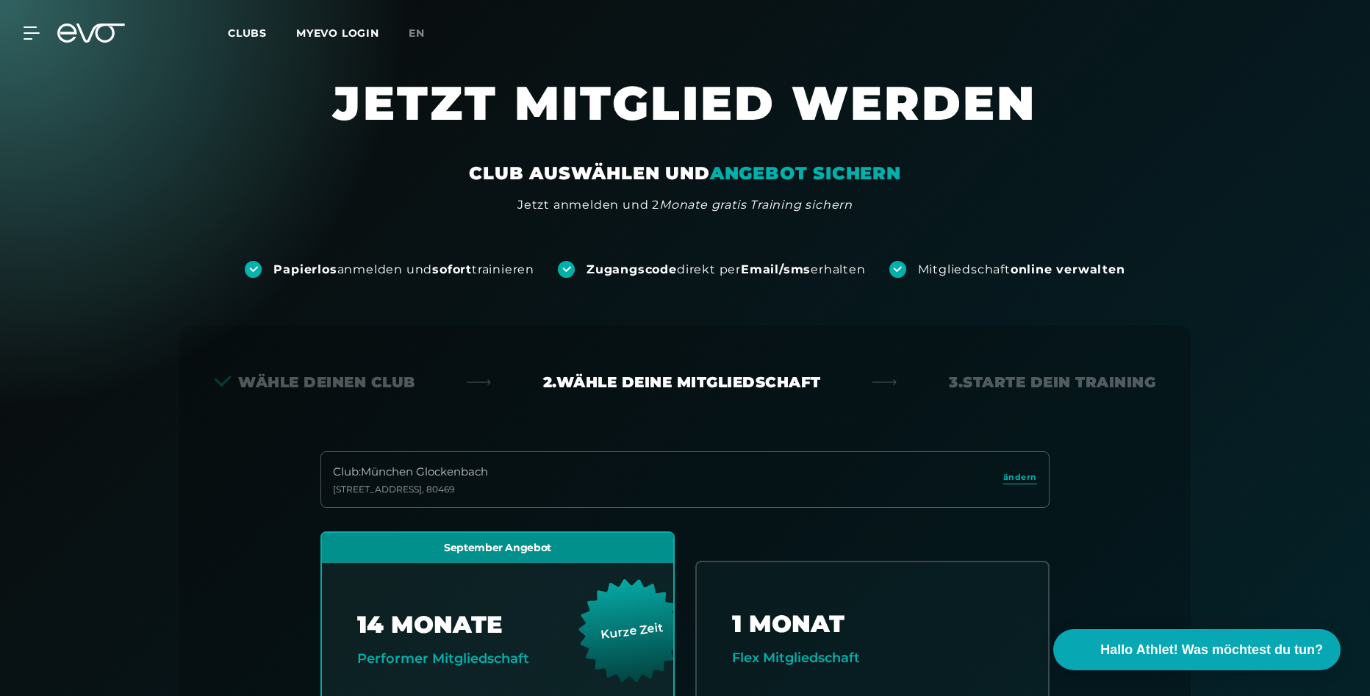
click at [1042, 381] on div "3. Starte dein Training" at bounding box center [1052, 382] width 206 height 21
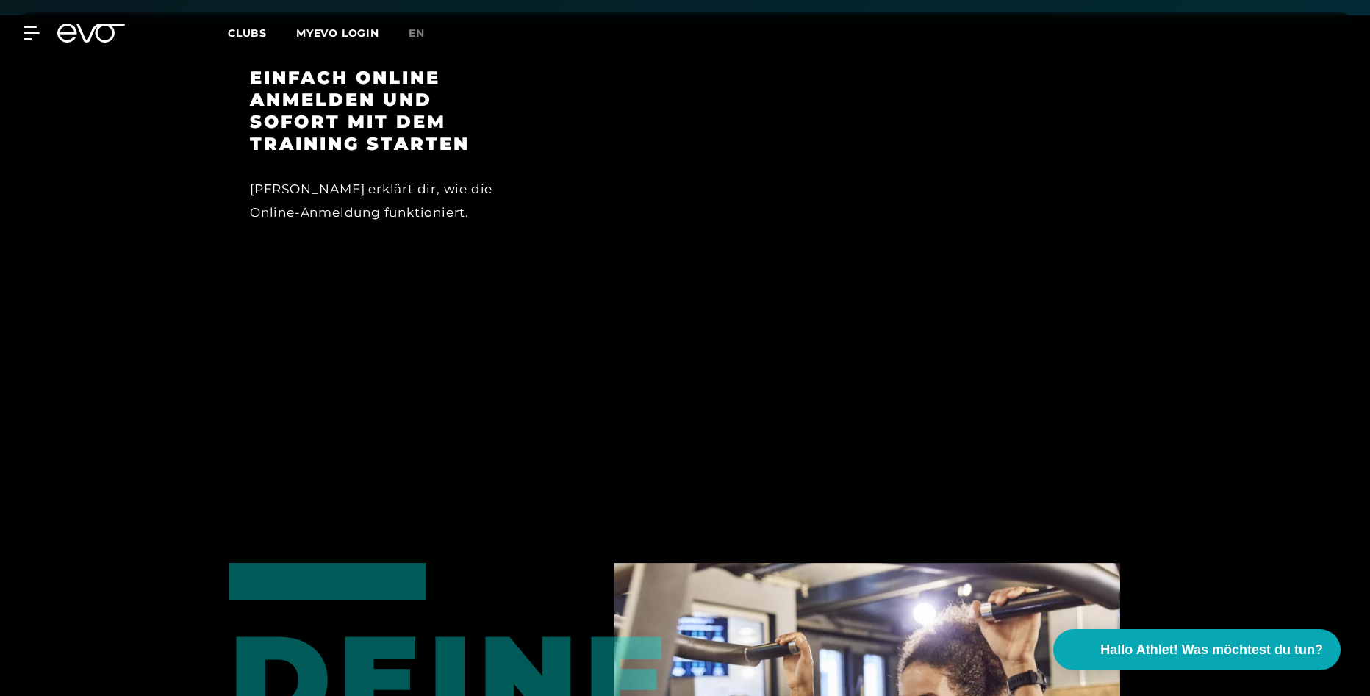
scroll to position [1543, 0]
